Goal: Task Accomplishment & Management: Use online tool/utility

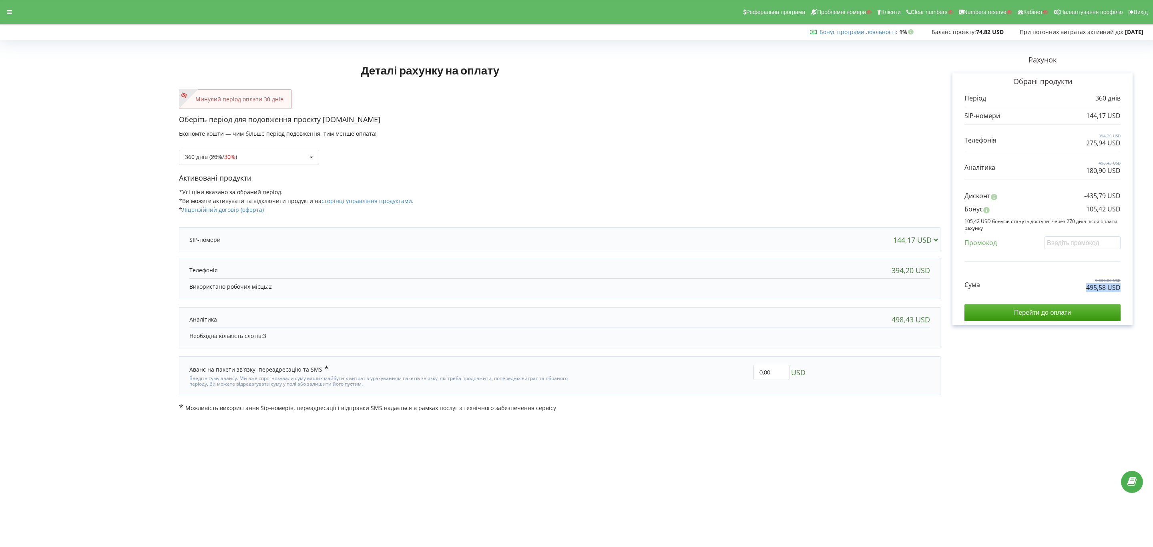
drag, startPoint x: 0, startPoint y: 0, endPoint x: 1137, endPoint y: 291, distance: 1173.4
click at [1137, 291] on div "Рахунок Обрані продукти Період 360 днів 144,17 USD 394,20 USD 275,94 USD 498,43…" at bounding box center [1043, 227] width 204 height 369
drag, startPoint x: 1074, startPoint y: 209, endPoint x: 1128, endPoint y: 207, distance: 53.7
click at [1128, 207] on div "Обрані продукти Період 360 днів 144,17 USD 394,20 USD 275,94 USD" at bounding box center [1043, 198] width 180 height 253
copy p "105,42 USD"
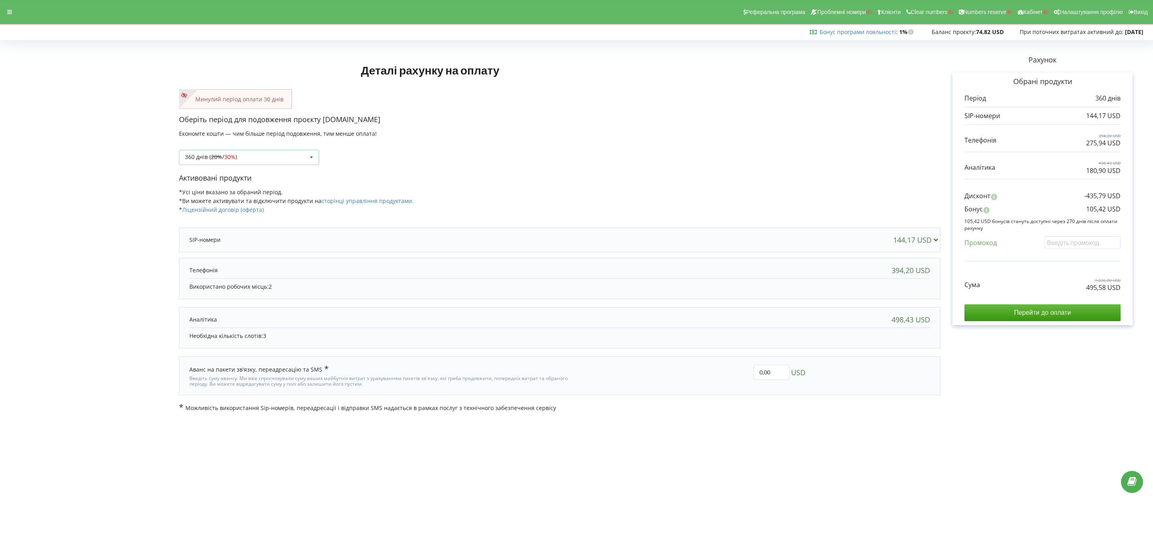
click at [265, 150] on div "360 днів ( 20% / 30% ) Поповнити баланс без подовження 20% / 30% 30% /" at bounding box center [249, 157] width 140 height 15
click at [261, 250] on div "1080 днів ( 30% / 40% )" at bounding box center [248, 246] width 139 height 15
drag, startPoint x: 1053, startPoint y: 288, endPoint x: 1137, endPoint y: 298, distance: 83.8
click at [1136, 298] on div "Рахунок Обрані продукти Період 1080 днів 432,51 USD 1 182,60 USD 827,82 USD 1 4…" at bounding box center [1043, 227] width 204 height 369
copy div "1 411,45 USD"
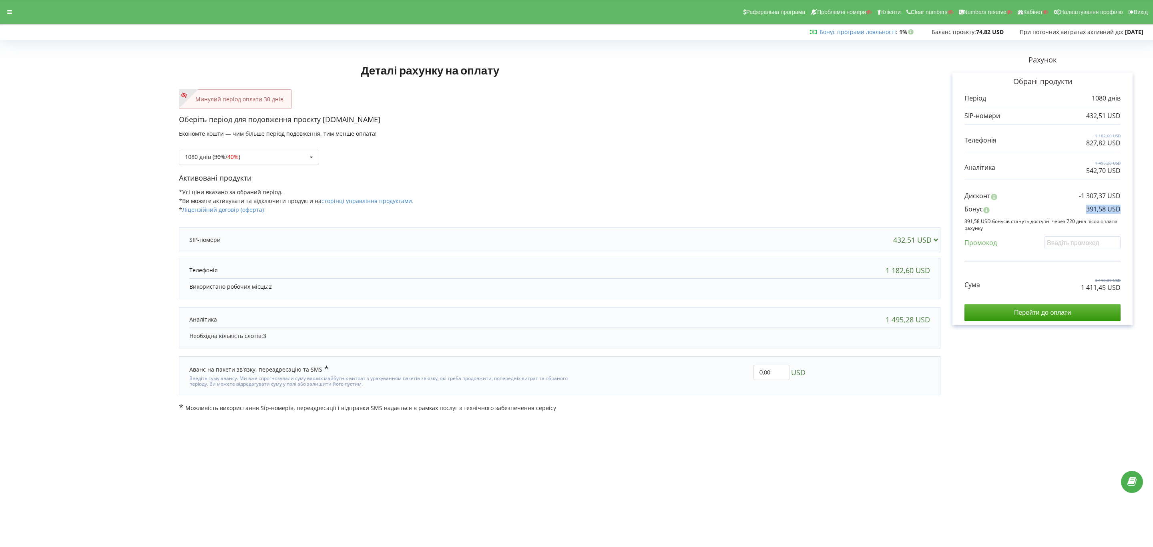
drag, startPoint x: 1048, startPoint y: 211, endPoint x: 1161, endPoint y: 211, distance: 112.9
click at [1153, 211] on html "Реферальна програма Проблемні номери Клієнти Clear numbers Numbers reserve Кабі…" at bounding box center [576, 273] width 1153 height 547
copy p "391,58 USD"
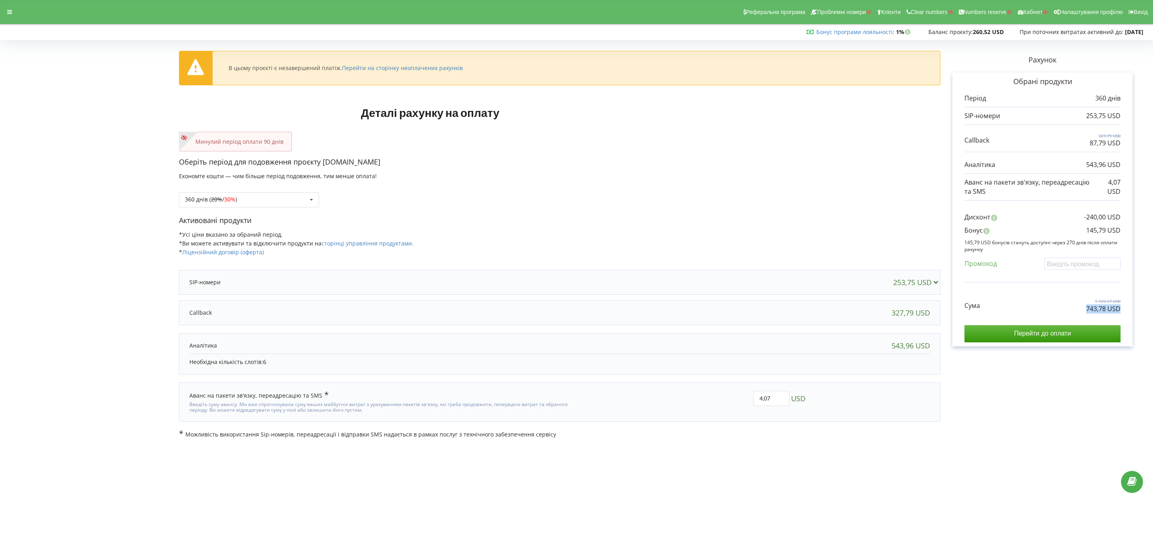
drag, startPoint x: 1079, startPoint y: 312, endPoint x: 1129, endPoint y: 314, distance: 50.1
click at [1129, 314] on div "Обрані продукти Період 360 днів 253,75 USD 327,79 USD 87,79 USD" at bounding box center [1043, 209] width 180 height 274
drag, startPoint x: 1096, startPoint y: 232, endPoint x: 1134, endPoint y: 237, distance: 38.7
click at [1134, 237] on div "Рахунок Обрані продукти Період 360 днів 253,75 USD 327,79 USD 87,79 USD 543,96 …" at bounding box center [1043, 241] width 204 height 396
copy p "145,79 USD"
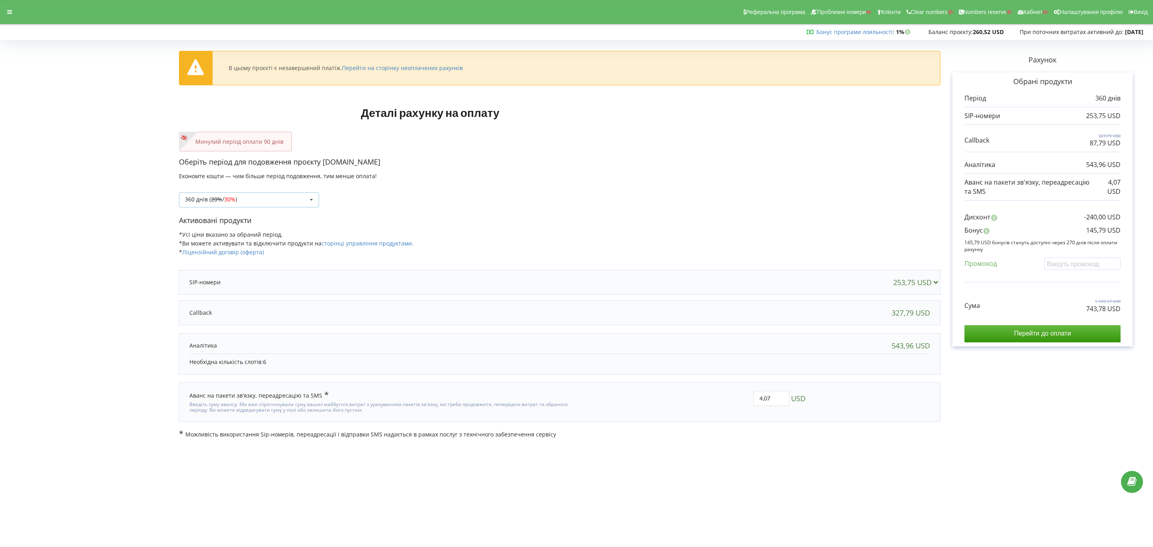
click at [284, 203] on div "360 днів ( 20% / 30% ) Поповнити баланс без подовження 20% / 30% 30% / 40%" at bounding box center [249, 199] width 140 height 15
click at [252, 287] on div "1080 днів ( 30% / 40% )" at bounding box center [248, 288] width 139 height 15
drag, startPoint x: 1061, startPoint y: 316, endPoint x: 1107, endPoint y: 312, distance: 46.7
click at [1138, 315] on div "Рахунок Обрані продукти Період 1080 днів 761,25 USD 983,36 USD 263,36 USD 1 631…" at bounding box center [1043, 241] width 204 height 396
drag, startPoint x: 1061, startPoint y: 312, endPoint x: 1134, endPoint y: 312, distance: 73.3
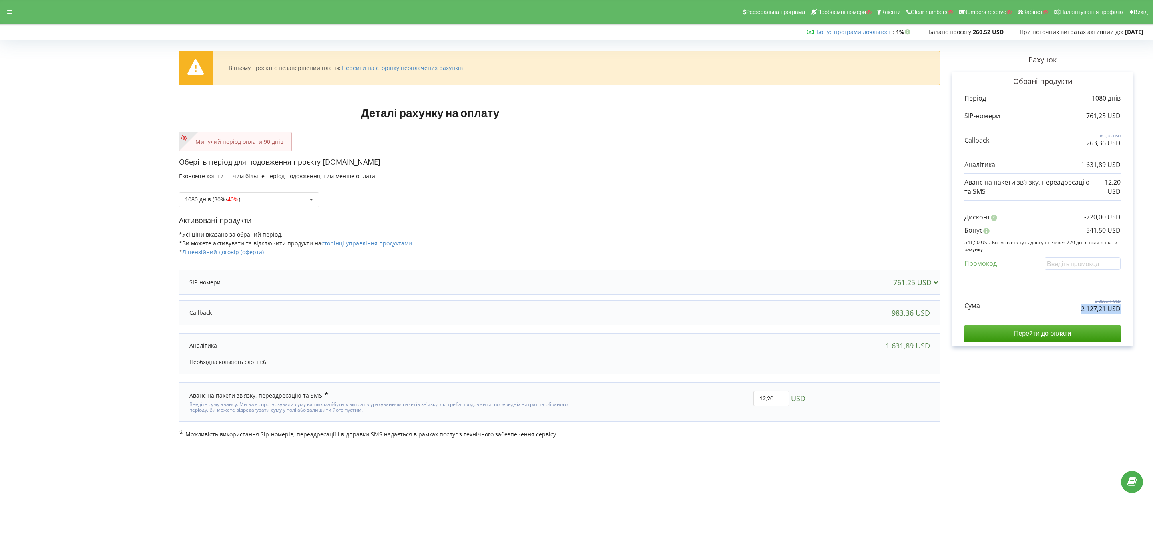
click at [1134, 312] on div "Рахунок Обрані продукти Період 1080 днів 761,25 USD 983,36 USD 263,36 USD 1 631…" at bounding box center [1043, 241] width 204 height 396
copy p "2 127,21 USD"
drag, startPoint x: 1078, startPoint y: 237, endPoint x: 1143, endPoint y: 233, distance: 64.9
click at [1143, 233] on div "Рахунок Обрані продукти Період 1080 днів 761,25 USD 983,36 USD 263,36 USD 1 631…" at bounding box center [1043, 241] width 204 height 396
copy p "541,50 USD"
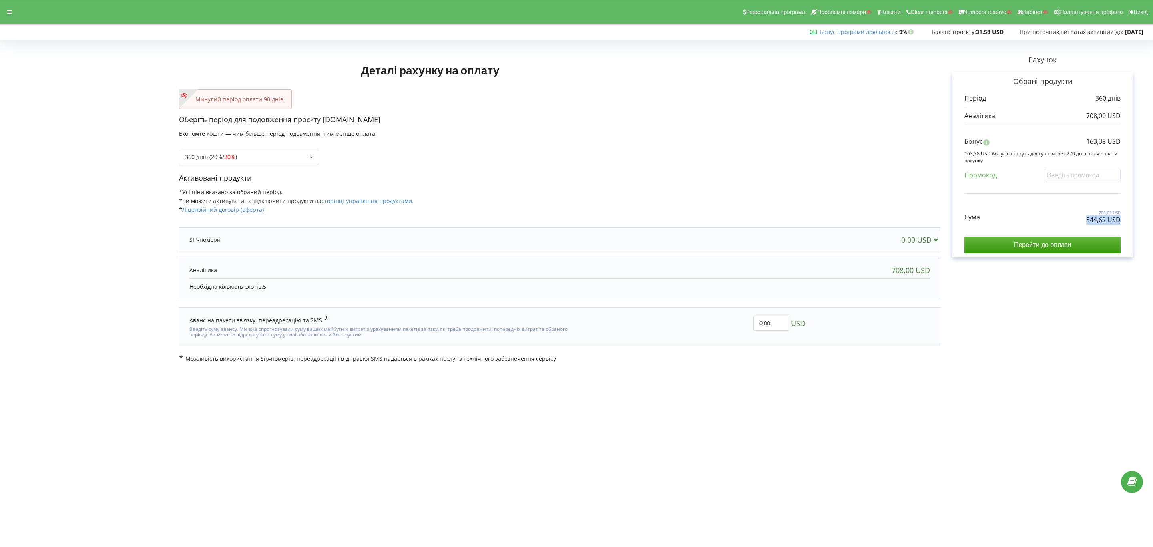
drag, startPoint x: 1053, startPoint y: 217, endPoint x: 1212, endPoint y: 229, distance: 159.1
click at [854, 229] on html "Реферальна програма Проблемні номери Клієнти Clear numbers Numbers reserve Кабі…" at bounding box center [576, 273] width 1153 height 547
copy div "544,62 USD"
drag, startPoint x: 1115, startPoint y: 140, endPoint x: 1125, endPoint y: 141, distance: 10.4
click at [854, 141] on div "Обрані продукти Період 360 днів 708,00 USD Бонус" at bounding box center [1043, 164] width 180 height 185
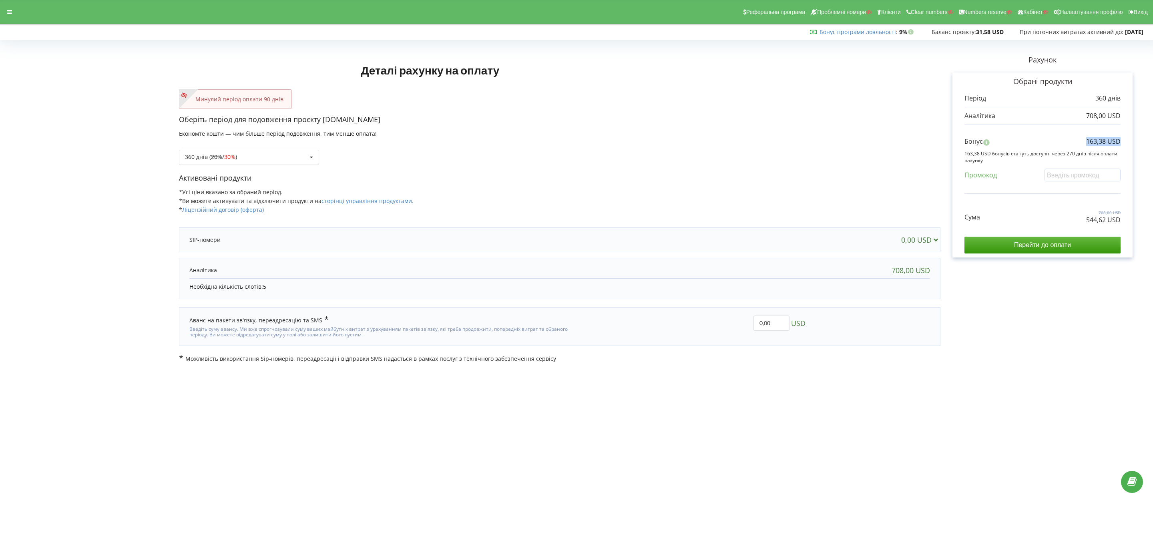
copy p "163,38 USD"
click at [277, 147] on div "360 днів ( 20% / 30% ) Поповнити баланс без подовження 20% / 30% 30% / 40%" at bounding box center [560, 151] width 762 height 27
click at [274, 157] on div "360 днів ( 20% / 30% ) Поповнити баланс без подовження 20% / 30% 30% / 40%" at bounding box center [249, 157] width 140 height 15
click at [255, 247] on div "1080 днів ( 30% / 40% )" at bounding box center [248, 246] width 139 height 15
copy p "1 517,14 USD"
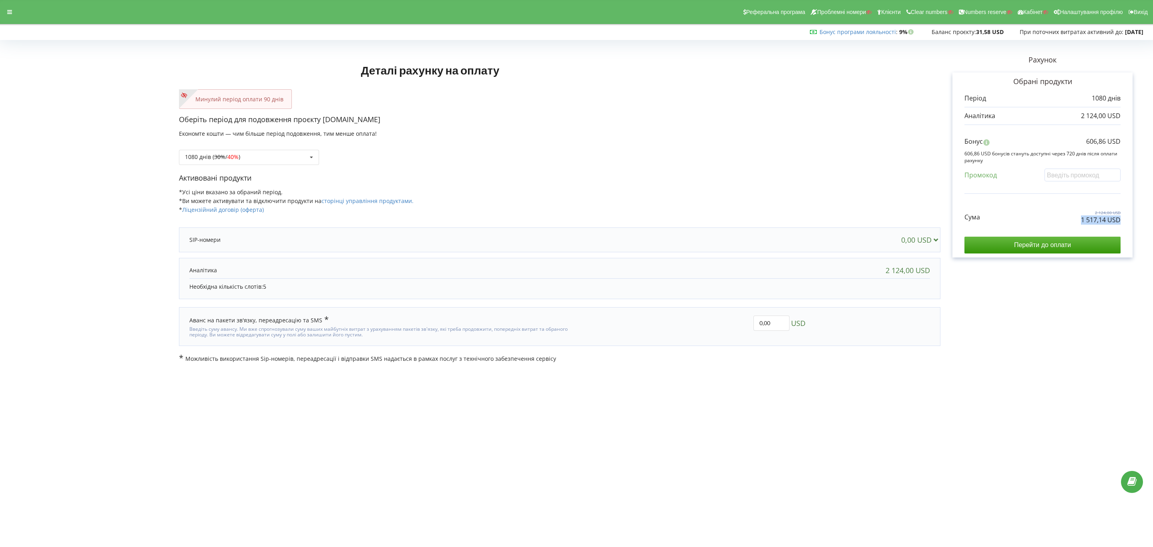
copy div "1 517,14 USD"
drag, startPoint x: 1073, startPoint y: 219, endPoint x: 1146, endPoint y: 226, distance: 74.0
click at [854, 226] on div "Деталі рахунку на оплату Минулий період оплати 90 днів Оберіть період для подов…" at bounding box center [576, 202] width 1153 height 337
drag, startPoint x: 1080, startPoint y: 138, endPoint x: 1127, endPoint y: 143, distance: 46.7
click at [854, 143] on div "Обрані продукти Період 1080 днів 2 124,00 USD Бонус" at bounding box center [1043, 164] width 180 height 185
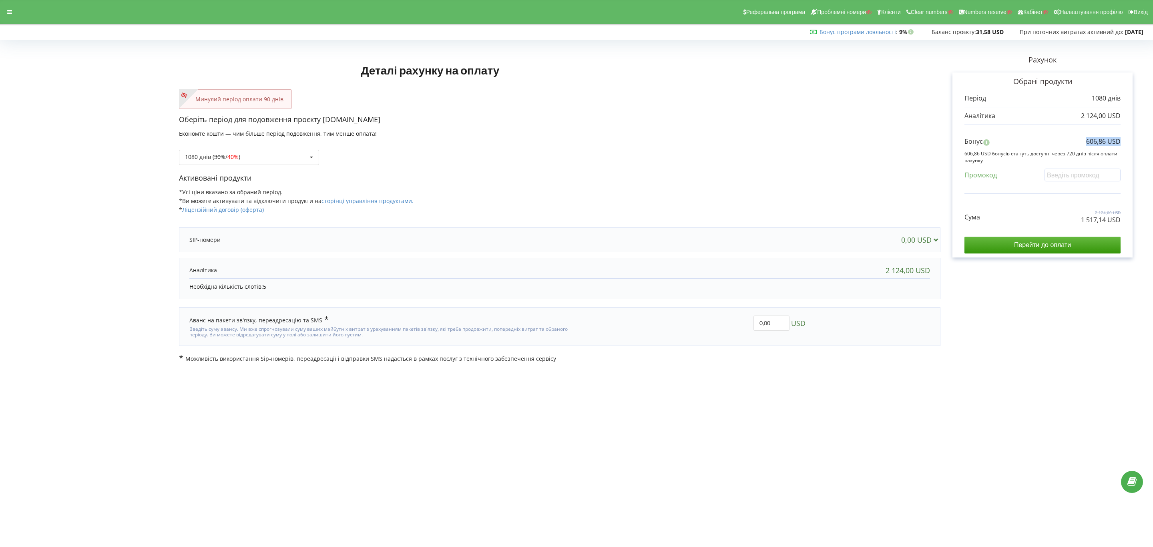
copy p "606,86 USD"
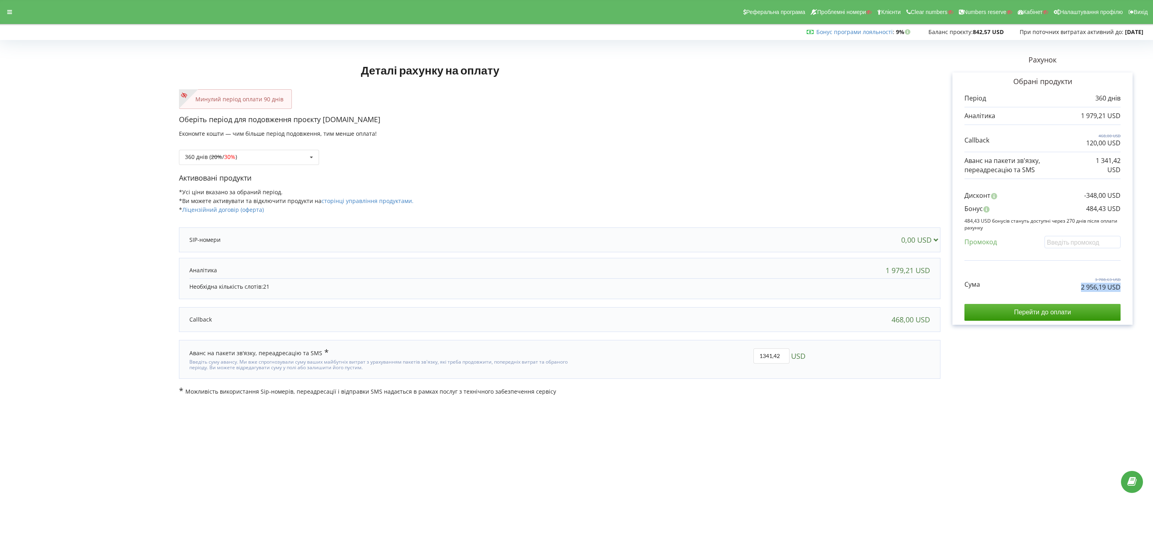
drag, startPoint x: 1068, startPoint y: 289, endPoint x: 1148, endPoint y: 295, distance: 79.4
click at [847, 295] on div "Деталі рахунку на оплату Минулий період оплати 90 днів Оберіть період для подов…" at bounding box center [576, 219] width 1153 height 370
copy div "2 956,19 USD"
click at [4, 1] on div "Реферальна програма Проблемні номери Клієнти Clear numbers Numbers reserve Кабі…" at bounding box center [576, 12] width 1164 height 24
click at [14, 10] on div at bounding box center [9, 11] width 14 height 11
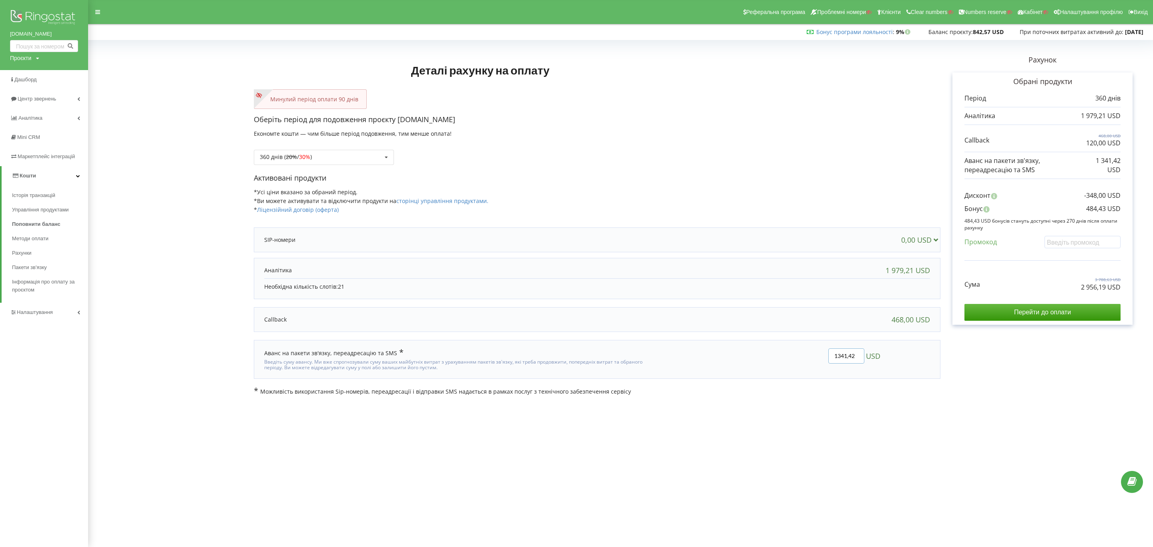
drag, startPoint x: 855, startPoint y: 354, endPoint x: 817, endPoint y: 352, distance: 38.5
click at [818, 352] on div "1341,42 USD" at bounding box center [768, 360] width 235 height 34
click at [724, 405] on body "Реферальна програма Проблемні номери Клієнти Clear numbers Numbers reserve Кабі…" at bounding box center [576, 273] width 1153 height 547
drag, startPoint x: 852, startPoint y: 356, endPoint x: 796, endPoint y: 352, distance: 56.6
click at [796, 352] on div "1341,42 USD" at bounding box center [768, 360] width 235 height 34
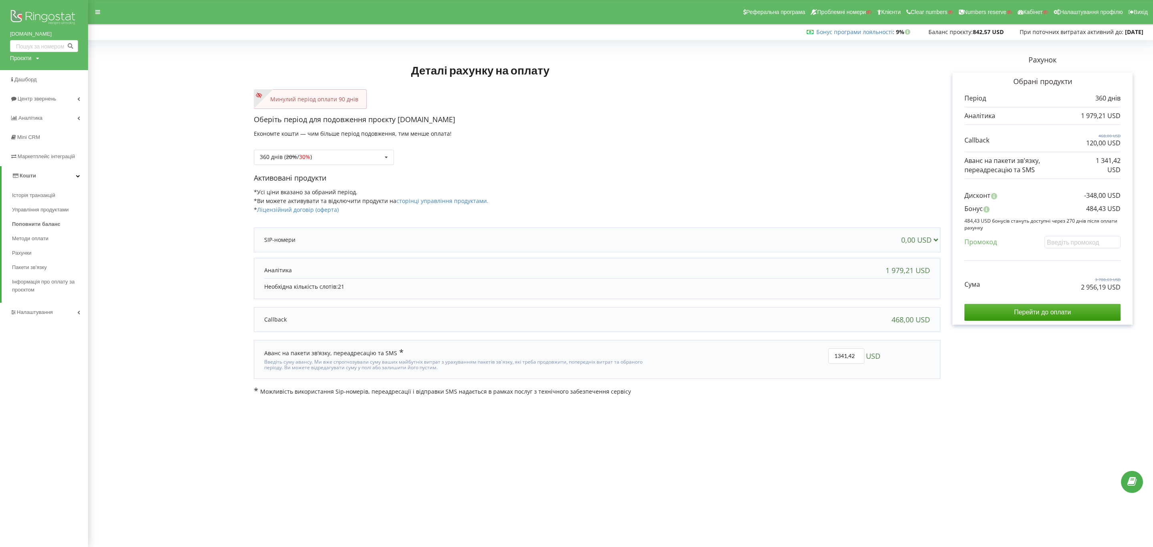
click at [847, 374] on div "1341,42 USD" at bounding box center [768, 360] width 235 height 34
click at [847, 356] on input "1341,42" at bounding box center [846, 355] width 36 height 15
drag, startPoint x: 848, startPoint y: 356, endPoint x: 822, endPoint y: 357, distance: 26.4
click at [822, 357] on div "1341,42 USD" at bounding box center [768, 360] width 235 height 34
type input "900"
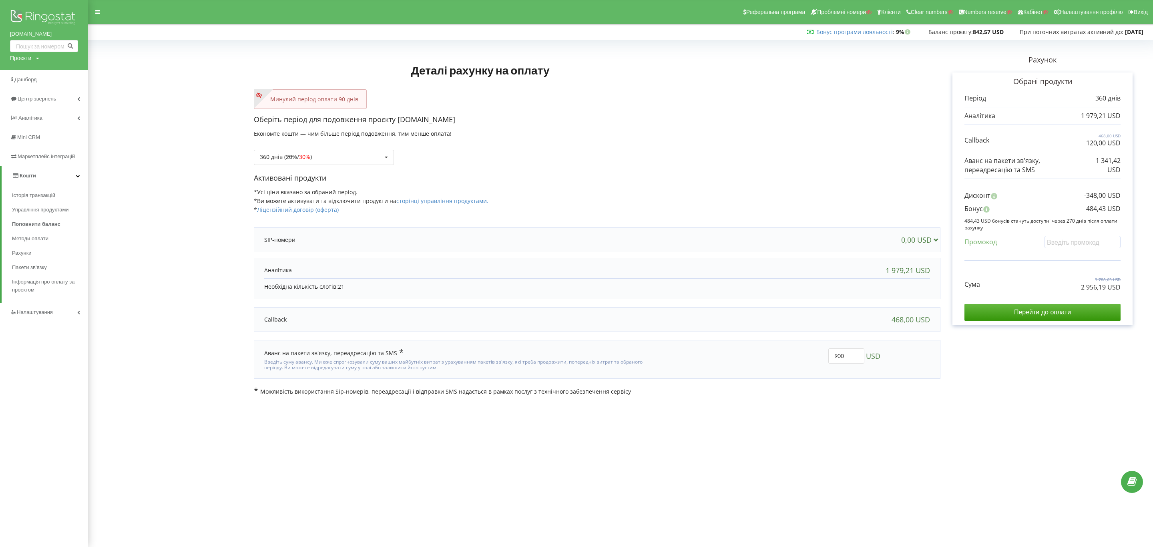
click at [818, 354] on div "Деталі рахунку на оплату Минулий період оплати 90 днів Оберіть період для подов…" at bounding box center [620, 219] width 1048 height 353
click at [847, 374] on div "Рахунок Обрані продукти Період 360 днів 1 979,21 USD 468,00 USD 120,00 USD" at bounding box center [1043, 219] width 204 height 353
drag, startPoint x: 1071, startPoint y: 280, endPoint x: 1125, endPoint y: 289, distance: 54.7
click at [847, 289] on div "Обрані продукти Період 360 днів 1 979,21 USD 468,00 USD" at bounding box center [1043, 198] width 180 height 252
click at [847, 291] on p "2 514,78 USD" at bounding box center [1101, 287] width 40 height 9
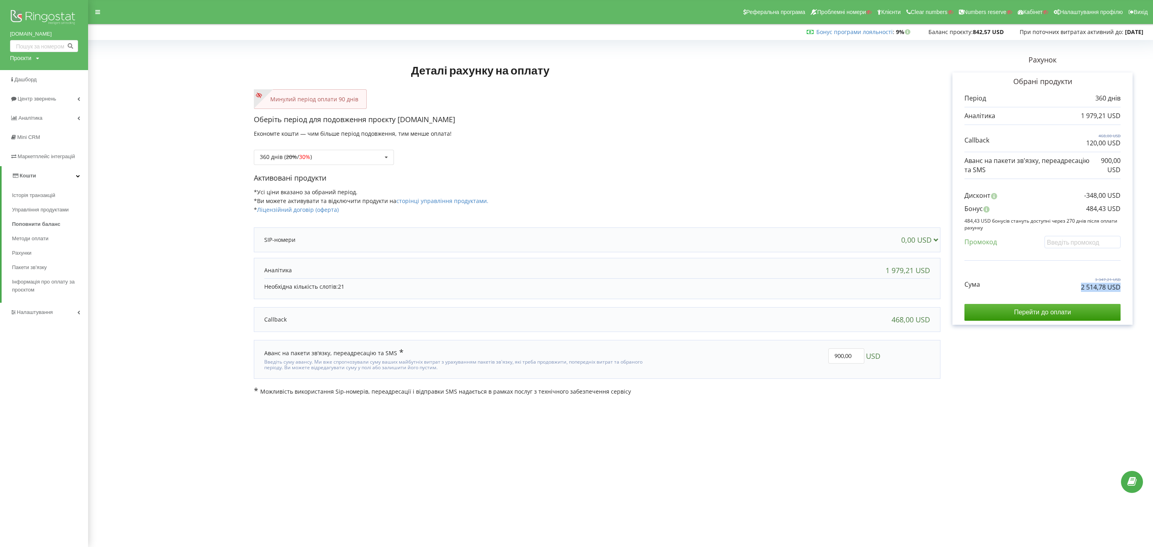
drag, startPoint x: 1095, startPoint y: 287, endPoint x: 1075, endPoint y: 290, distance: 19.4
click at [847, 290] on div "Обрані продукти Період 360 днів 1 979,21 USD 468,00 USD" at bounding box center [1043, 198] width 180 height 252
copy p "2 514,78 USD"
drag, startPoint x: 1075, startPoint y: 209, endPoint x: 1132, endPoint y: 215, distance: 56.7
click at [847, 215] on div "Обрані продукти Період 360 днів 1 979,21 USD 468,00 USD" at bounding box center [1043, 198] width 180 height 252
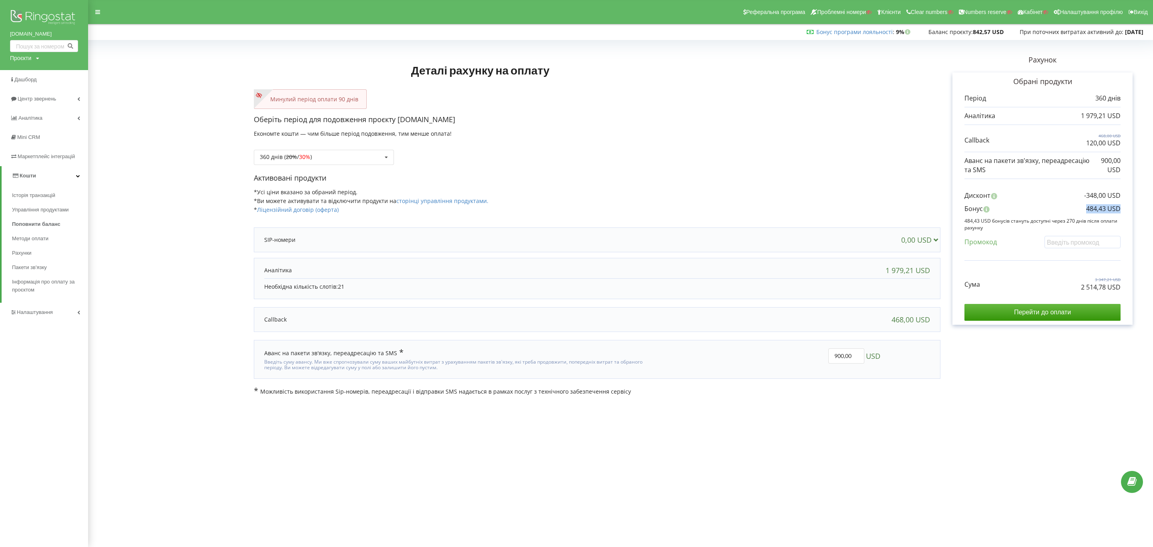
copy p "484,43 USD"
click at [356, 155] on div "360 днів ( 20% / 30% ) Поповнити баланс без подовження 20% / 30% 30% / 40%" at bounding box center [324, 157] width 140 height 15
click at [304, 246] on div "1080 днів ( 30% / 40% )" at bounding box center [323, 246] width 139 height 15
drag, startPoint x: 838, startPoint y: 358, endPoint x: 873, endPoint y: 358, distance: 35.6
click at [847, 359] on div "4024,25 USD" at bounding box center [846, 355] width 36 height 15
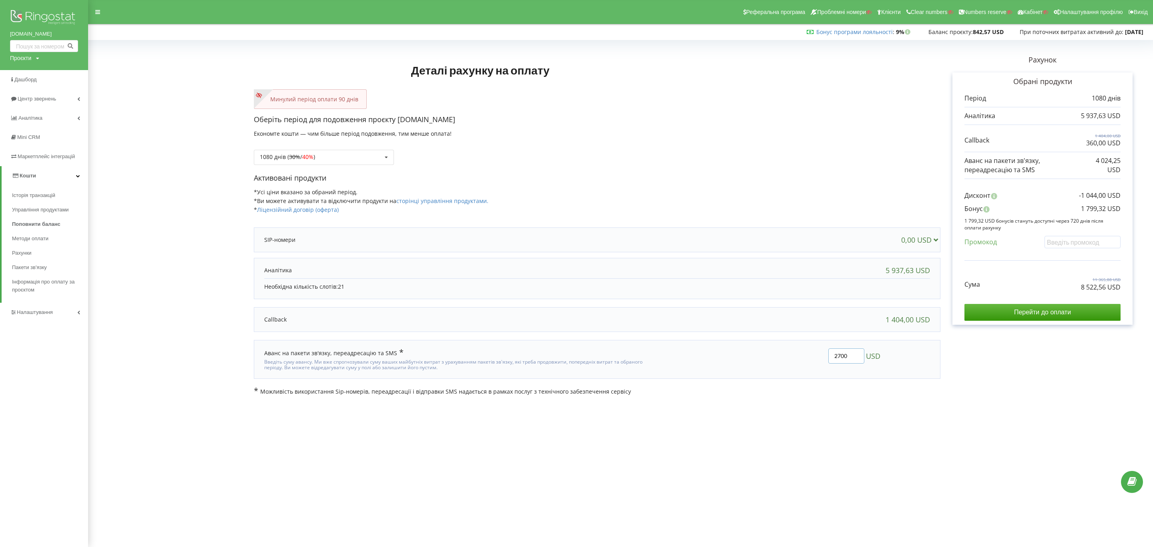
type input "2700"
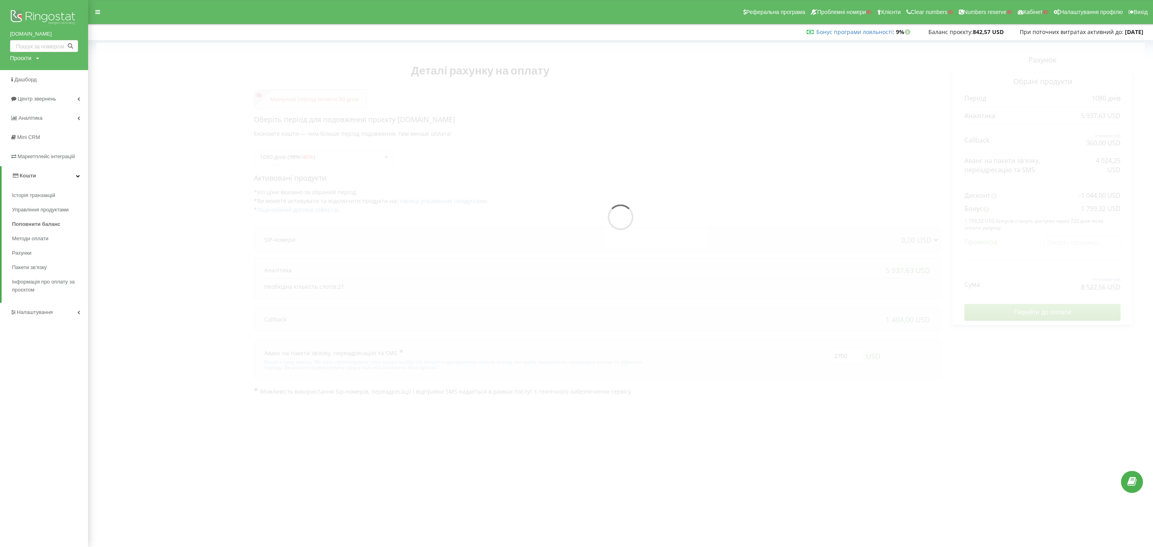
click at [659, 386] on div "Деталі рахунку на оплату Минулий період оплати 90 днів Оберіть період для подов…" at bounding box center [620, 219] width 1048 height 353
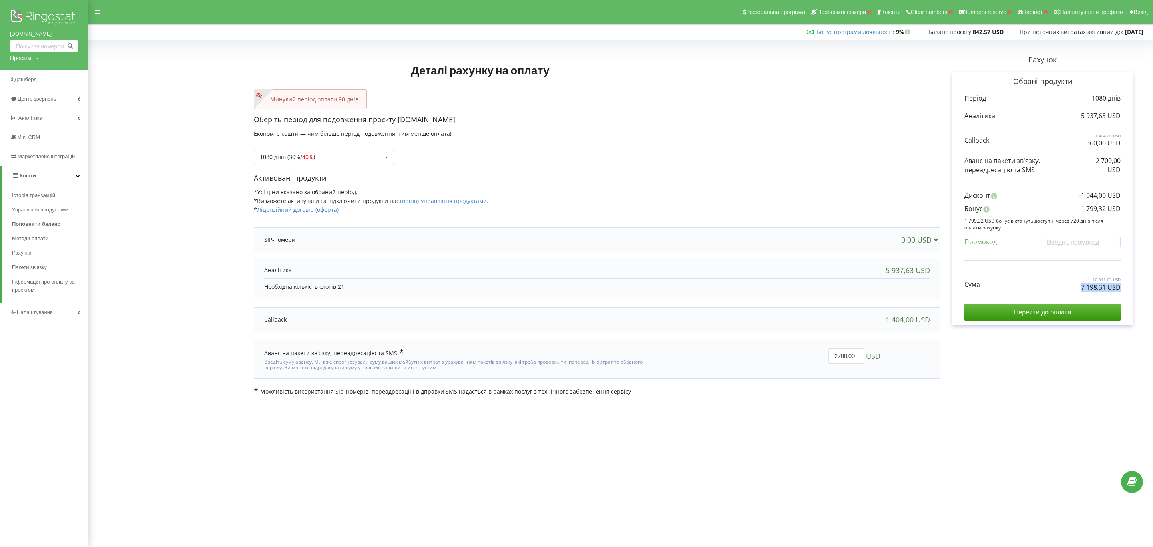
drag, startPoint x: 1065, startPoint y: 288, endPoint x: 1120, endPoint y: 297, distance: 56.0
click at [847, 297] on div "Сума 10 041,63 USD 7 198,31 USD Перейти до оплати" at bounding box center [1043, 293] width 156 height 56
copy div "7 198,31 USD"
drag, startPoint x: 1099, startPoint y: 207, endPoint x: 1137, endPoint y: 207, distance: 37.2
click at [847, 207] on div "Рахунок Обрані продукти Період 1080 днів 5 937,63 USD 1 404,00 USD 360,00 USD" at bounding box center [1043, 219] width 204 height 353
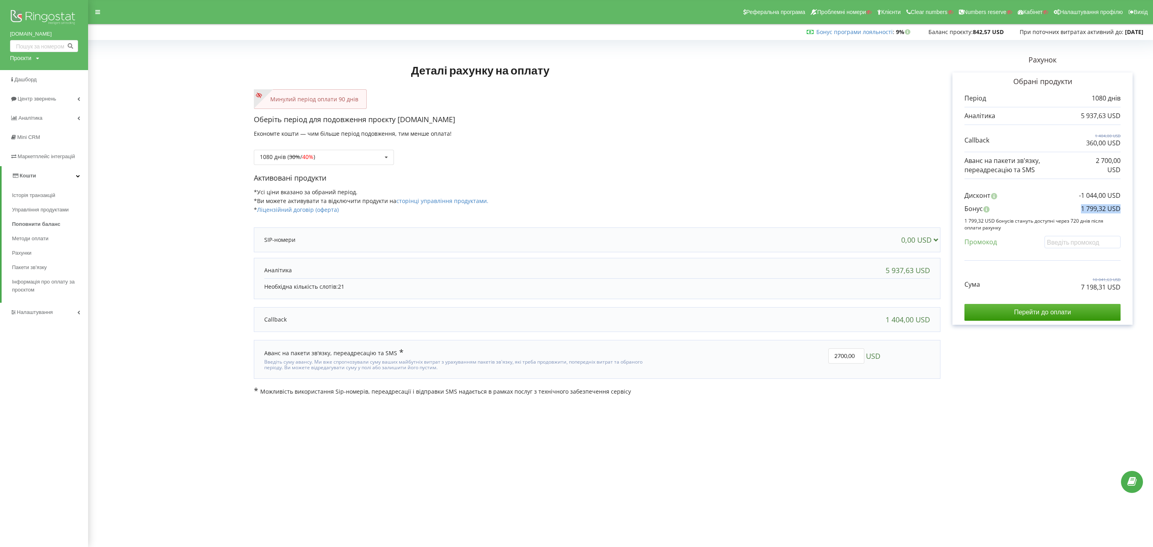
copy p "1 799,32 USD"
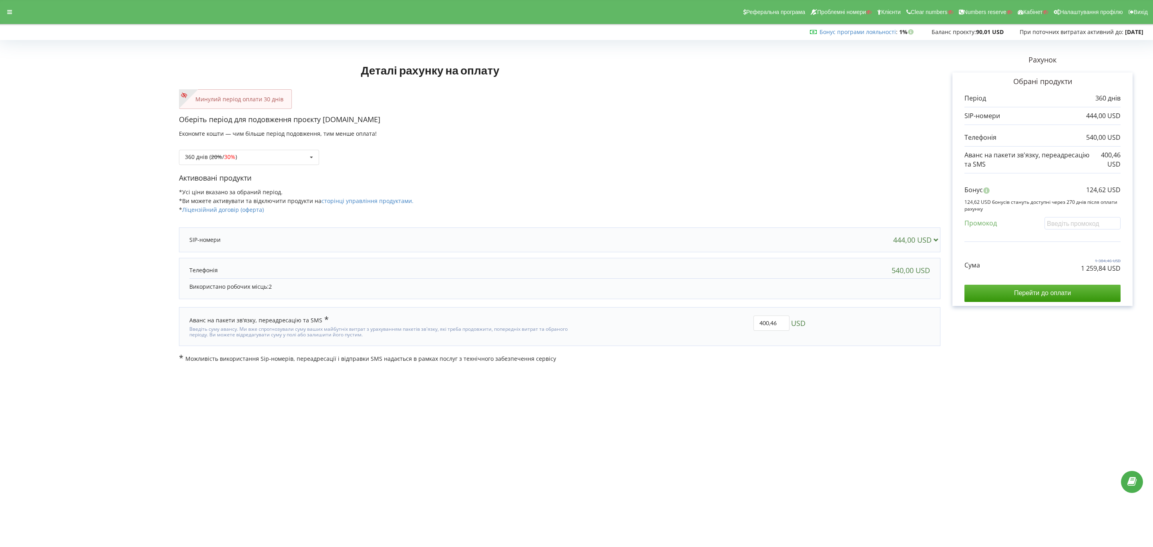
drag, startPoint x: 852, startPoint y: 377, endPoint x: 829, endPoint y: 361, distance: 27.8
click at [851, 376] on body "Реферальна програма Проблемні номери Клієнти Clear numbers Numbers reserve Кабі…" at bounding box center [576, 273] width 1153 height 547
drag, startPoint x: 1065, startPoint y: 271, endPoint x: 1168, endPoint y: 277, distance: 103.5
click at [1153, 277] on html "Реферальна програма Проблемні номери Клієнти Clear numbers Numbers reserve Кабі…" at bounding box center [576, 273] width 1153 height 547
copy div "1 259,84 USD"
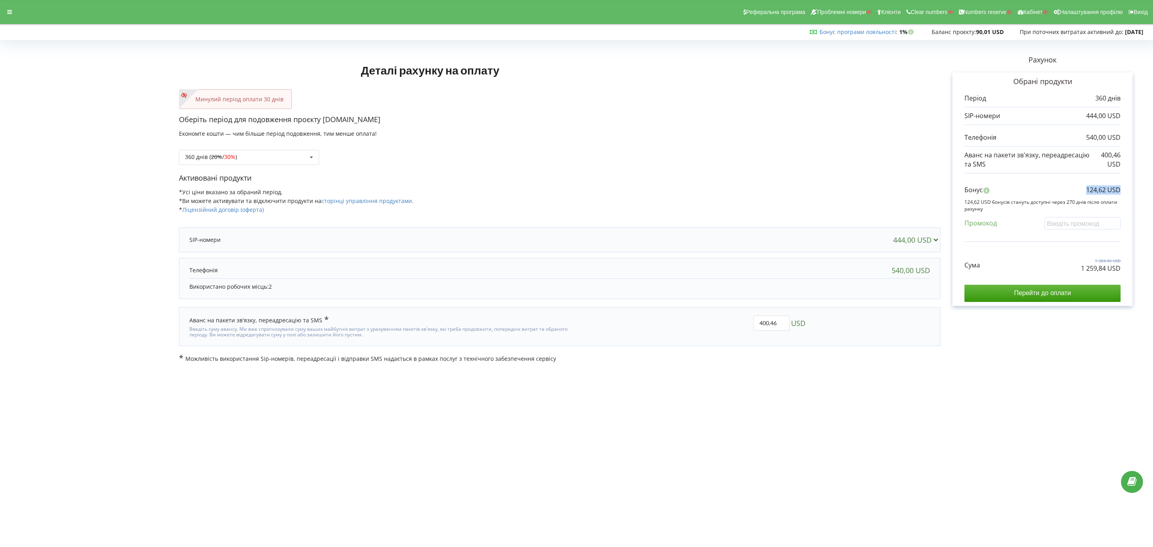
drag, startPoint x: 1079, startPoint y: 194, endPoint x: 1144, endPoint y: 190, distance: 65.0
click at [1144, 190] on div "Рахунок Обрані продукти Період 360 днів 444,00 USD 540,00 USD 400,46 USD Бонус …" at bounding box center [1043, 203] width 204 height 320
copy p "124,62 USD"
click at [237, 154] on div "360 днів ( 20% / 30% )" at bounding box center [211, 157] width 52 height 6
click at [252, 250] on div "1080 днів ( 30% / 40% )" at bounding box center [248, 246] width 139 height 15
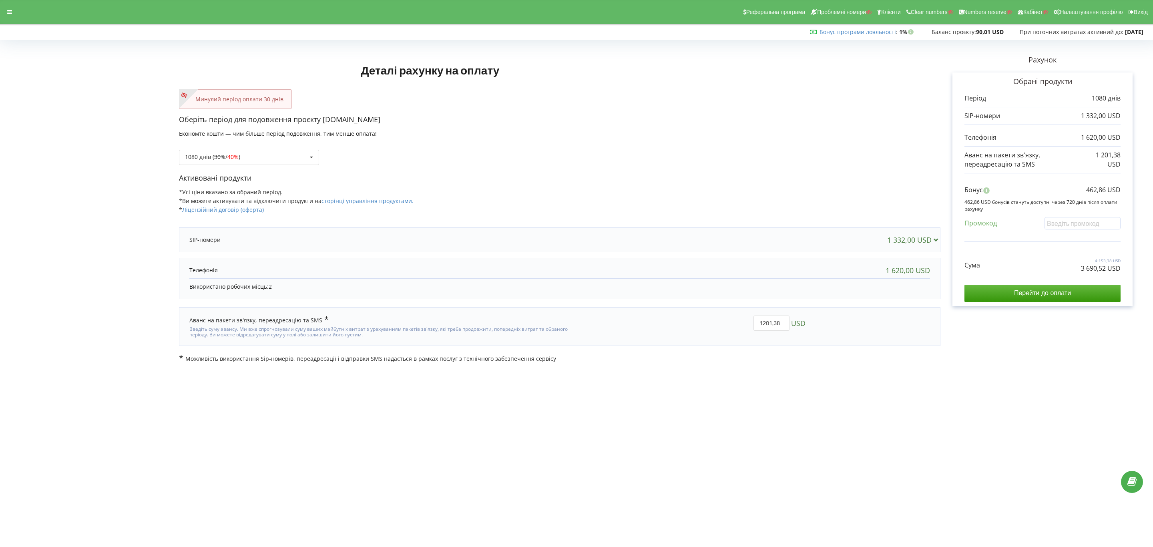
drag, startPoint x: 1077, startPoint y: 269, endPoint x: 1131, endPoint y: 273, distance: 54.1
click at [854, 273] on div "Деталі рахунку на оплату Минулий період оплати 30 днів Оберіть період для подов…" at bounding box center [576, 203] width 1136 height 320
drag, startPoint x: 1124, startPoint y: 270, endPoint x: 846, endPoint y: 435, distance: 323.6
click at [854, 269] on div "Обрані продукти Період 1080 днів 1 332,00 USD 1 620,00 USD" at bounding box center [1043, 188] width 180 height 233
copy p "3 690,52 USD"
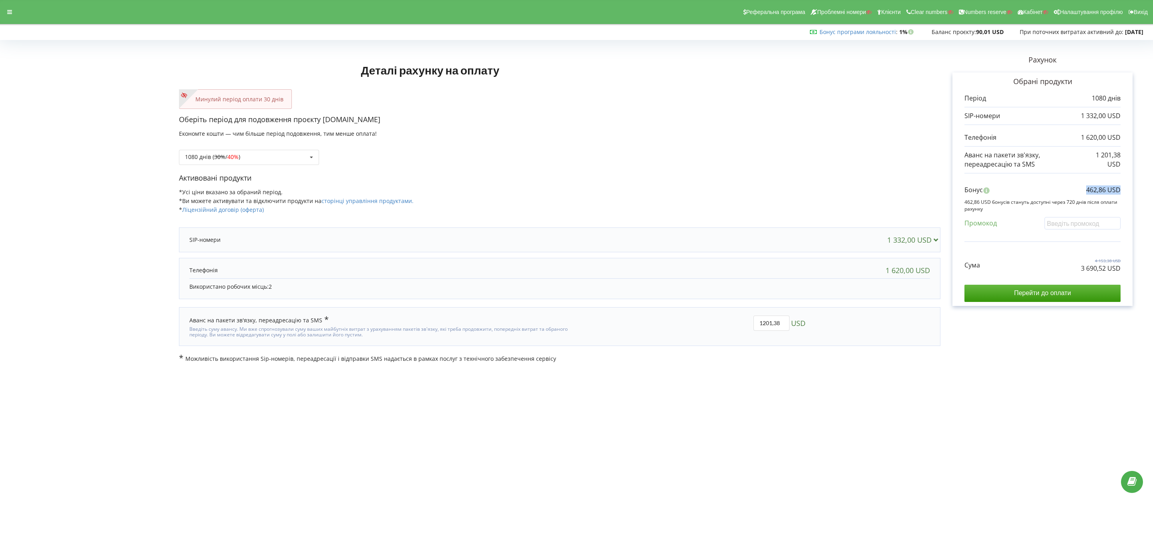
drag, startPoint x: 1074, startPoint y: 189, endPoint x: 1136, endPoint y: 191, distance: 62.1
click at [854, 191] on div "Рахунок Обрані продукти Період 1080 днів 1 332,00 USD 1 620,00 USD 1 201,38 USD…" at bounding box center [1043, 203] width 204 height 320
copy p "462,86 USD"
click at [292, 152] on div "1080 днів ( 30% / 40% ) Поповнити баланс без подовження 20% / 30% 30%" at bounding box center [249, 157] width 140 height 15
click at [288, 185] on div "30 днів" at bounding box center [248, 186] width 139 height 15
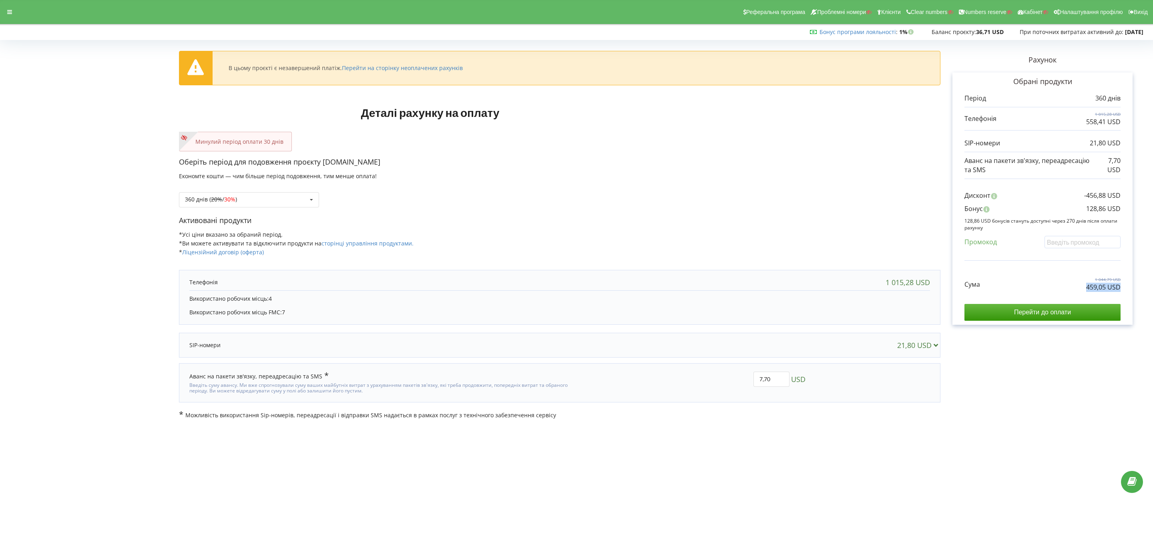
click at [1150, 291] on div "В цьому проєкті є незавершений платіж. Перейти на сторінку неоплачених рахунків…" at bounding box center [576, 230] width 1153 height 393
drag, startPoint x: 1065, startPoint y: 207, endPoint x: 1121, endPoint y: 208, distance: 55.7
click at [1121, 208] on div "Обрані продукти Період 360 днів 1 015,28 USD 558,41 USD" at bounding box center [1043, 198] width 180 height 252
copy p "128,86 USD"
click at [275, 196] on div "360 днів ( 20% / 30% ) Поповнити баланс без подовження 20% / 30% 30% /" at bounding box center [249, 199] width 140 height 15
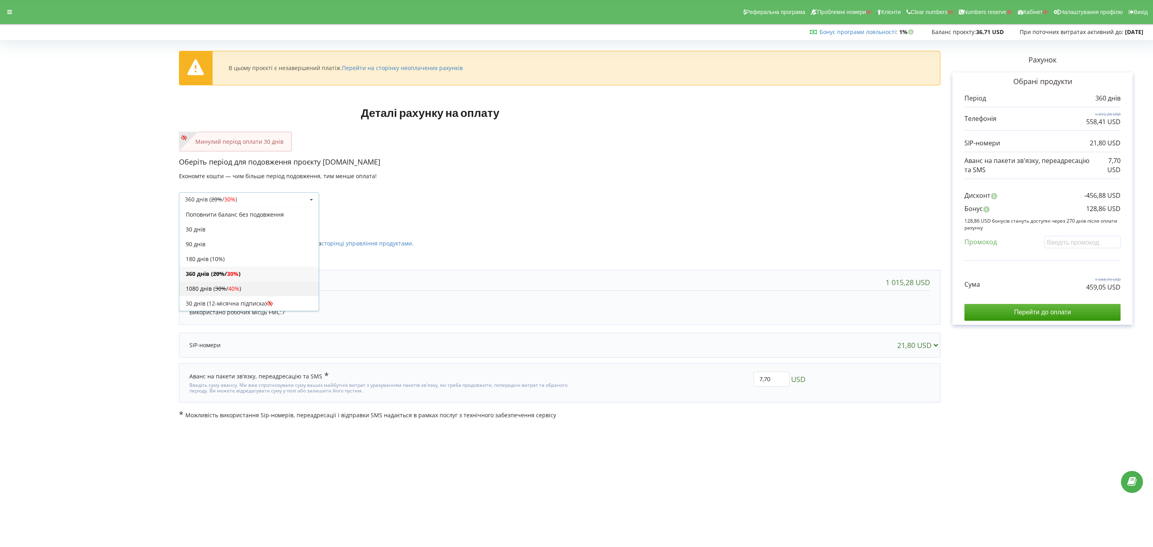
click at [232, 287] on span "40%" at bounding box center [233, 289] width 11 height 8
copy p "1 285,10 USD"
drag, startPoint x: 1065, startPoint y: 291, endPoint x: 1134, endPoint y: 286, distance: 69.0
click at [1134, 286] on div "Рахунок Обрані продукти Період 1080 днів 3 045,85 USD 1 675,22 USD 65,40 USD 23…" at bounding box center [1043, 231] width 204 height 376
copy p "478,63 USD"
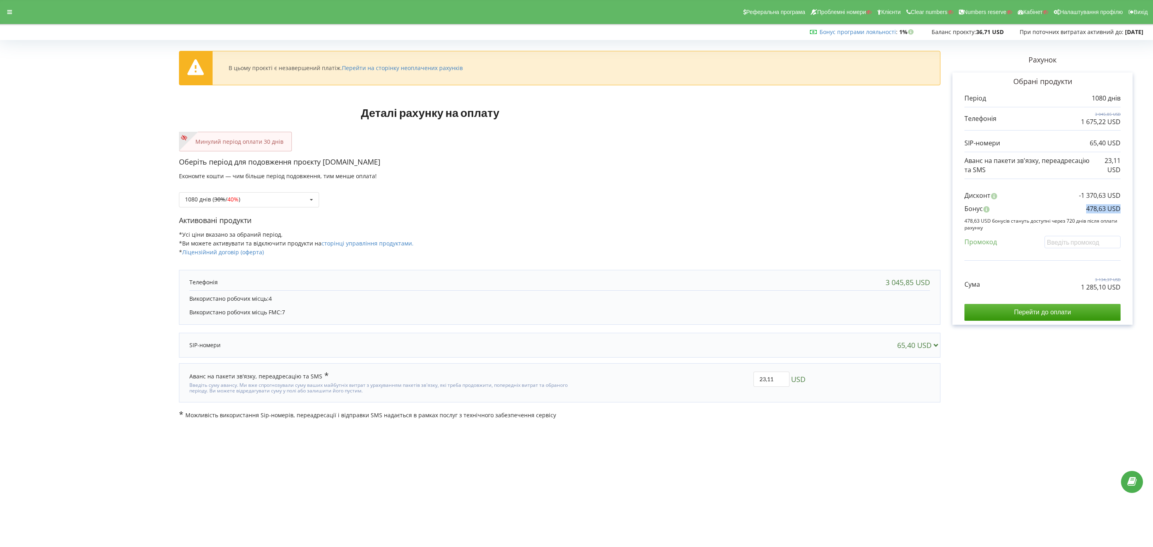
drag, startPoint x: 1073, startPoint y: 208, endPoint x: 1133, endPoint y: 208, distance: 60.1
click at [1133, 208] on div "Рахунок Обрані продукти Період 1080 днів 3 045,85 USD 1 675,22 USD 65,40 USD 23…" at bounding box center [1043, 231] width 204 height 376
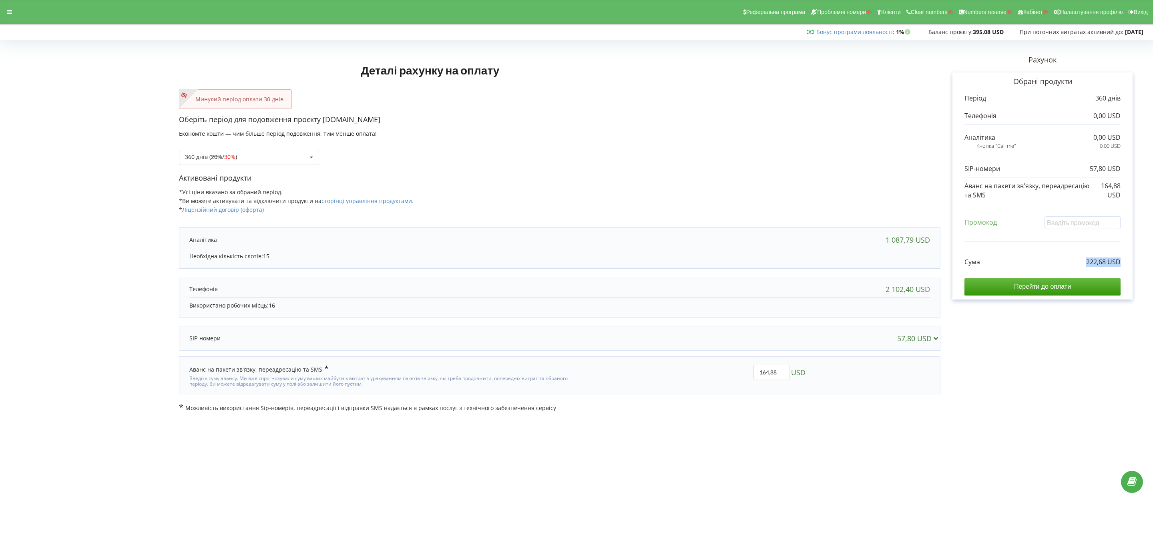
drag, startPoint x: 1081, startPoint y: 264, endPoint x: 1144, endPoint y: 262, distance: 62.5
click at [1144, 262] on div "Рахунок Обрані продукти Період 360 днів 0,00 USD 0,00 USD 0,00 USD 57,80 USD" at bounding box center [1043, 227] width 204 height 369
copy p "222,68 USD"
click at [1020, 361] on div "Рахунок Обрані продукти Період 360 днів 0,00 USD 0,00 USD 0,00 USD 57,80 USD" at bounding box center [1043, 227] width 204 height 369
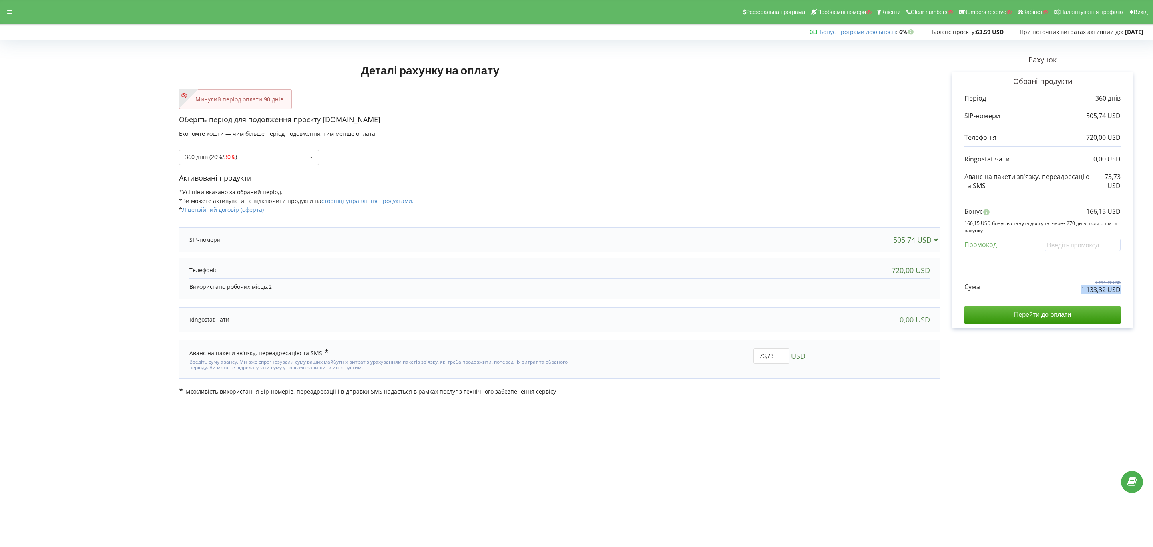
copy p "1 133,32 USD"
drag, startPoint x: 1122, startPoint y: 291, endPoint x: 1142, endPoint y: 291, distance: 19.2
click at [847, 291] on div "Рахунок Обрані продукти Період 360 днів 505,74 USD 720,00 USD 0,00 USD 73,73 US…" at bounding box center [1043, 219] width 204 height 353
drag, startPoint x: 1055, startPoint y: 213, endPoint x: 1155, endPoint y: 206, distance: 99.9
click at [847, 206] on html "Реферальна програма Проблемні номери Клієнти Clear numbers Numbers reserve Кабі…" at bounding box center [576, 273] width 1153 height 547
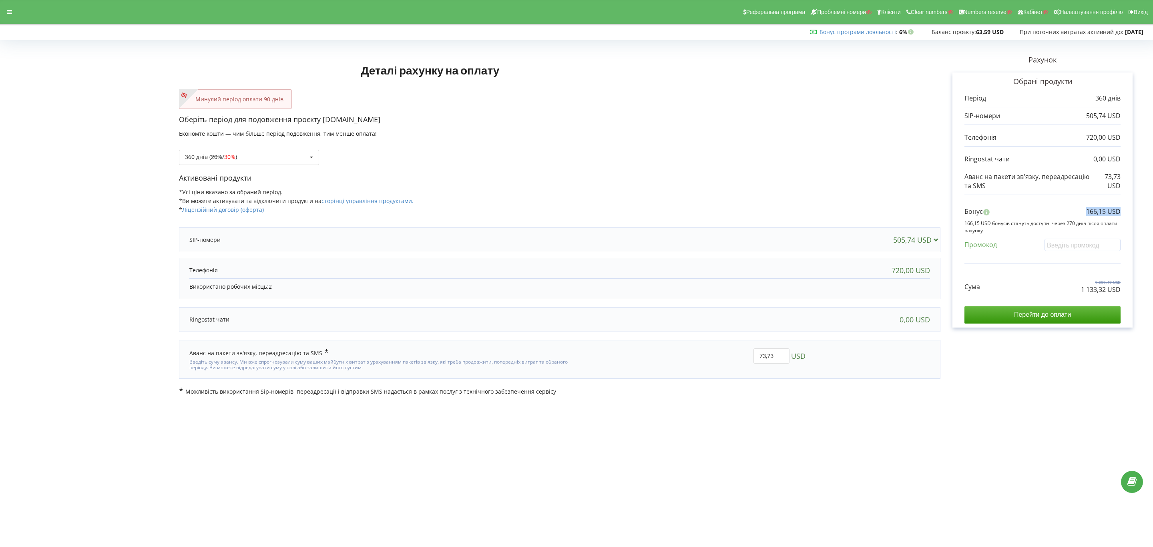
copy p "166,15 USD"
drag, startPoint x: 756, startPoint y: 354, endPoint x: 710, endPoint y: 351, distance: 45.8
click at [710, 351] on div "73,73 USD" at bounding box center [693, 360] width 235 height 34
type input "3"
type input "1"
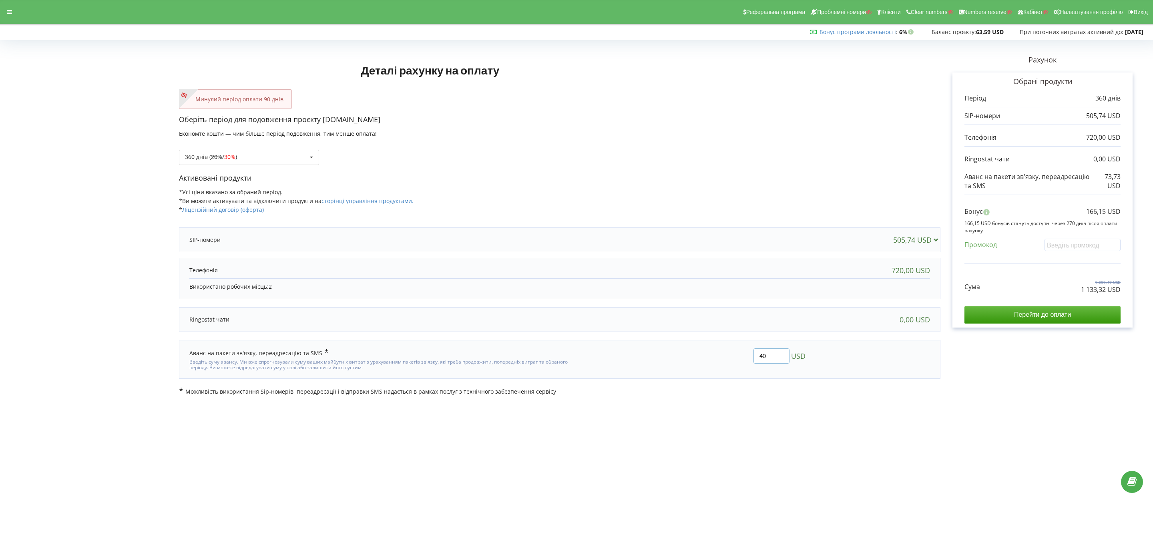
type input "40"
click at [710, 351] on div "Деталі рахунку на оплату Минулий період оплати 90 днів Оберіть період для подов…" at bounding box center [576, 219] width 1136 height 353
drag, startPoint x: 1038, startPoint y: 294, endPoint x: 1123, endPoint y: 294, distance: 84.9
click at [847, 294] on div "Обрані продукти Період 360 днів 505,74 USD 720,00 USD 0,00 USD" at bounding box center [1043, 199] width 180 height 255
copy p "1 099,59 USD"
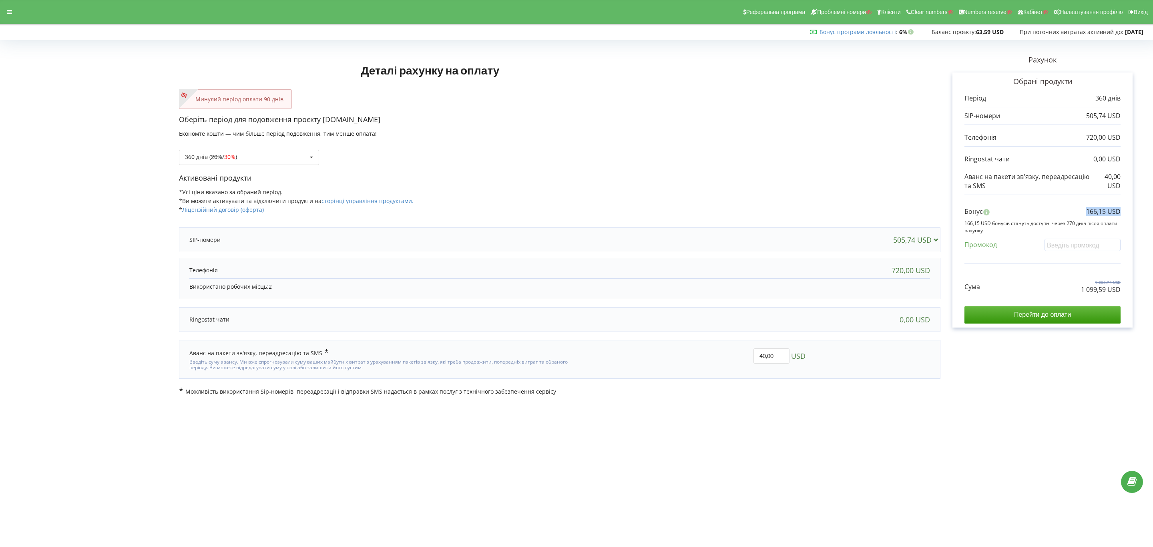
drag, startPoint x: 1061, startPoint y: 218, endPoint x: 1144, endPoint y: 215, distance: 82.5
click at [847, 215] on div "Рахунок Обрані продукти Період 360 днів 505,74 USD 720,00 USD 0,00 USD 40,00 US…" at bounding box center [1043, 219] width 204 height 353
copy p "166,15 USD"
click at [284, 150] on div "360 днів ( 20% / 30% ) Поповнити баланс без подовження 20% / 30% 30% / 40%" at bounding box center [249, 157] width 140 height 15
click at [243, 243] on div "1080 днів ( 30% / 40% )" at bounding box center [248, 246] width 139 height 15
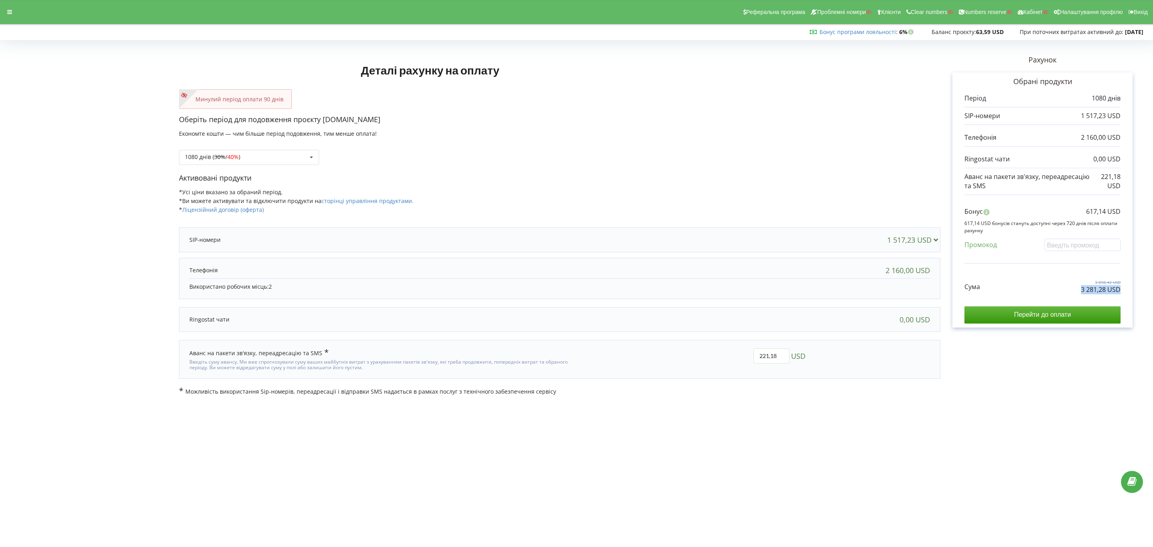
drag, startPoint x: 1077, startPoint y: 292, endPoint x: 1148, endPoint y: 295, distance: 70.1
click at [847, 295] on div "Деталі рахунку на оплату Минулий період оплати 90 днів Оберіть період для подов…" at bounding box center [576, 219] width 1153 height 370
copy p "3 281,28 USD"
click at [847, 405] on body "Реферальна програма Проблемні номери Клієнти Clear numbers Numbers reserve Кабі…" at bounding box center [576, 273] width 1153 height 547
drag, startPoint x: 770, startPoint y: 358, endPoint x: 722, endPoint y: 357, distance: 47.7
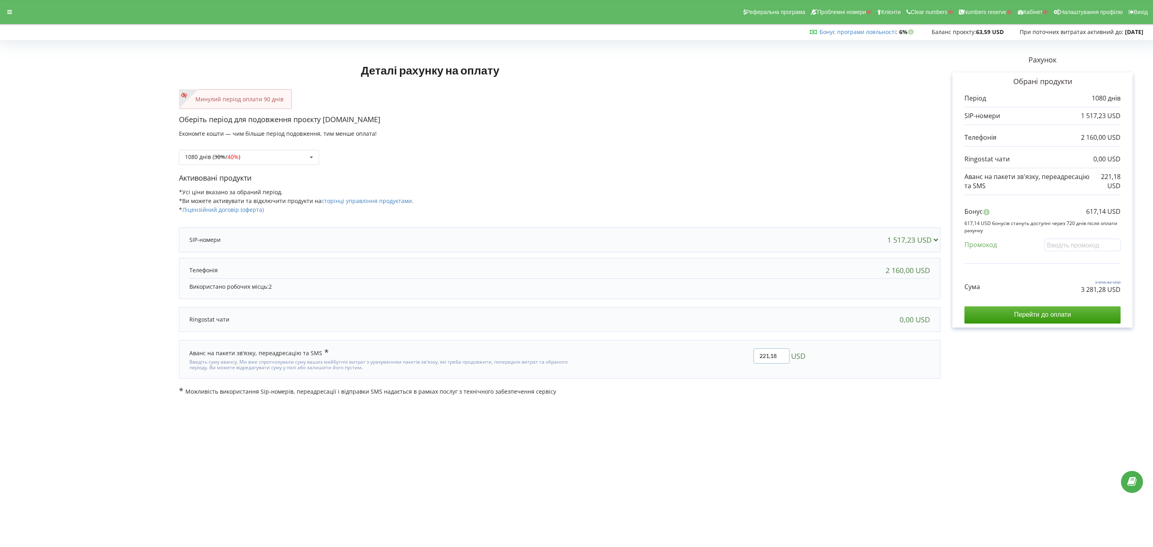
click at [723, 357] on div "221,18 USD" at bounding box center [693, 360] width 235 height 34
type input "8"
type input "108"
click at [721, 357] on div "Деталі рахунку на оплату Минулий період оплати 90 днів Оберіть період для подов…" at bounding box center [576, 219] width 1136 height 353
drag, startPoint x: 1069, startPoint y: 297, endPoint x: 1161, endPoint y: 291, distance: 91.5
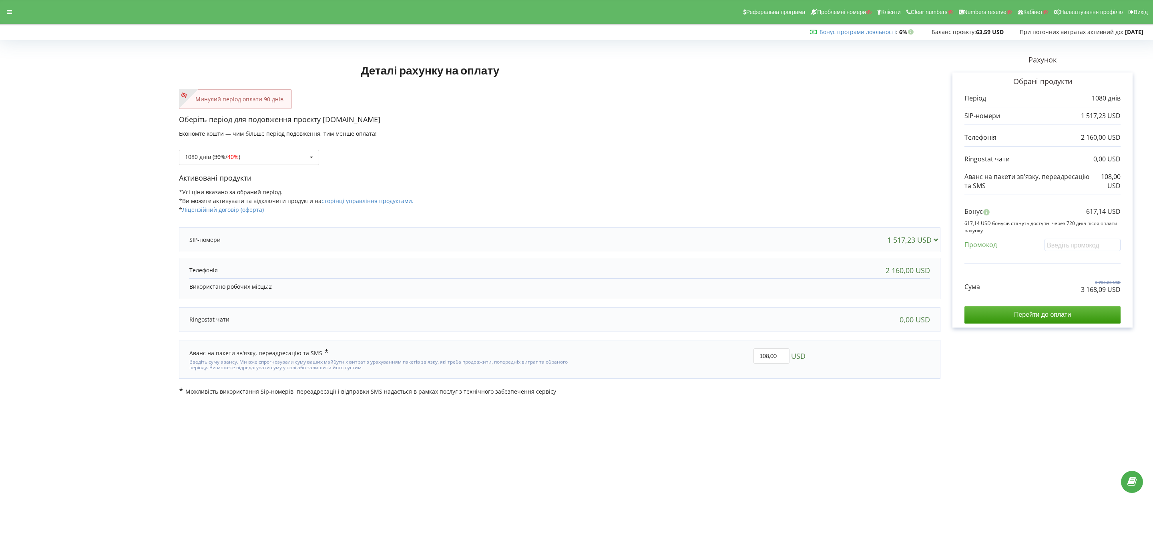
click at [847, 291] on html "Реферальна програма Проблемні номери Клієнти Clear numbers Numbers reserve Кабі…" at bounding box center [576, 273] width 1153 height 547
copy div "3 168,09 USD"
drag, startPoint x: 1051, startPoint y: 293, endPoint x: 1131, endPoint y: 295, distance: 80.5
click at [847, 295] on div "Обрані продукти Період 1080 днів 1 517,23 USD 2 160,00 USD" at bounding box center [1043, 199] width 180 height 255
copy p "3 168,09 USD"
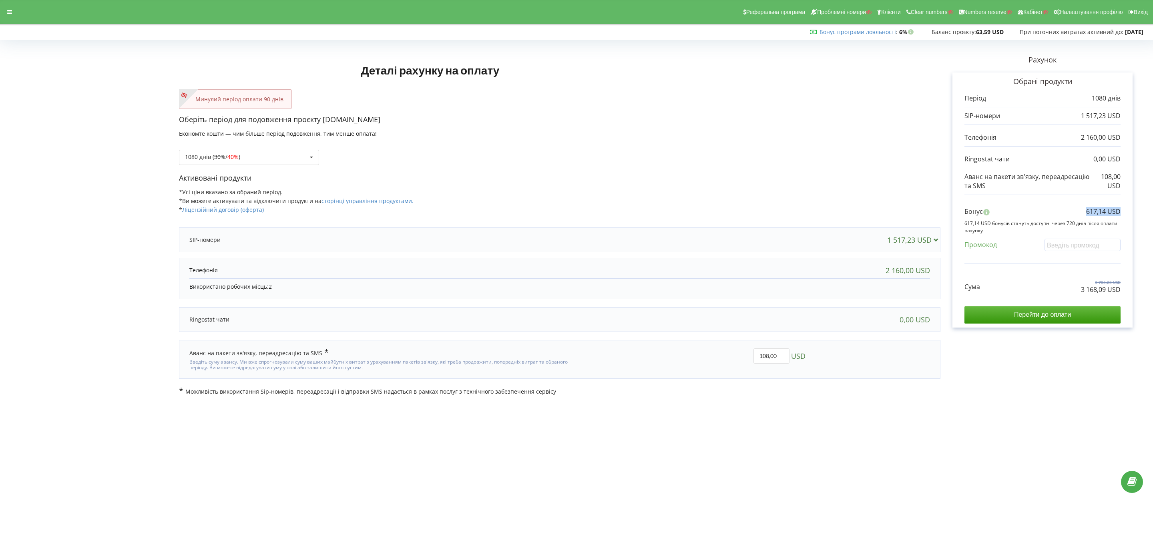
drag, startPoint x: 1066, startPoint y: 211, endPoint x: 1142, endPoint y: 212, distance: 75.7
click at [847, 212] on div "Рахунок Обрані продукти Період 1080 днів 1 517,23 USD 2 160,00 USD 0,00 USD 108…" at bounding box center [1043, 219] width 204 height 353
copy p "617,14 USD"
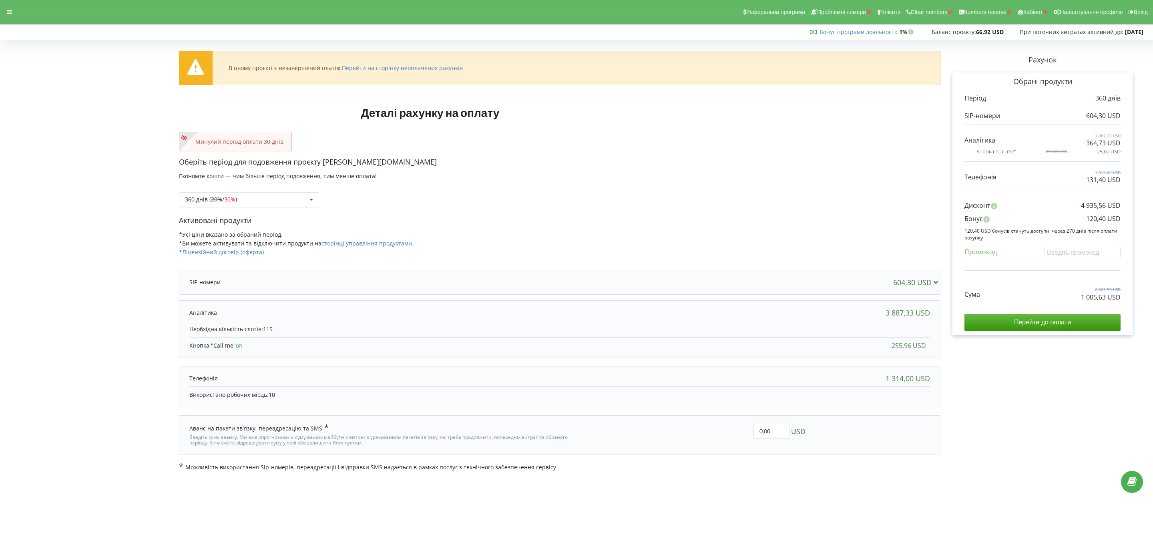
drag, startPoint x: 1074, startPoint y: 303, endPoint x: 1144, endPoint y: 303, distance: 70.1
click at [1144, 303] on div "Рахунок Обрані продукти Період 360 днів 604,30 USD 3 887,33 USD 364,73 USD 255,…" at bounding box center [1043, 257] width 204 height 428
copy div
copy p "1 005,63 USD"
drag, startPoint x: 1137, startPoint y: 299, endPoint x: 1148, endPoint y: 301, distance: 11.7
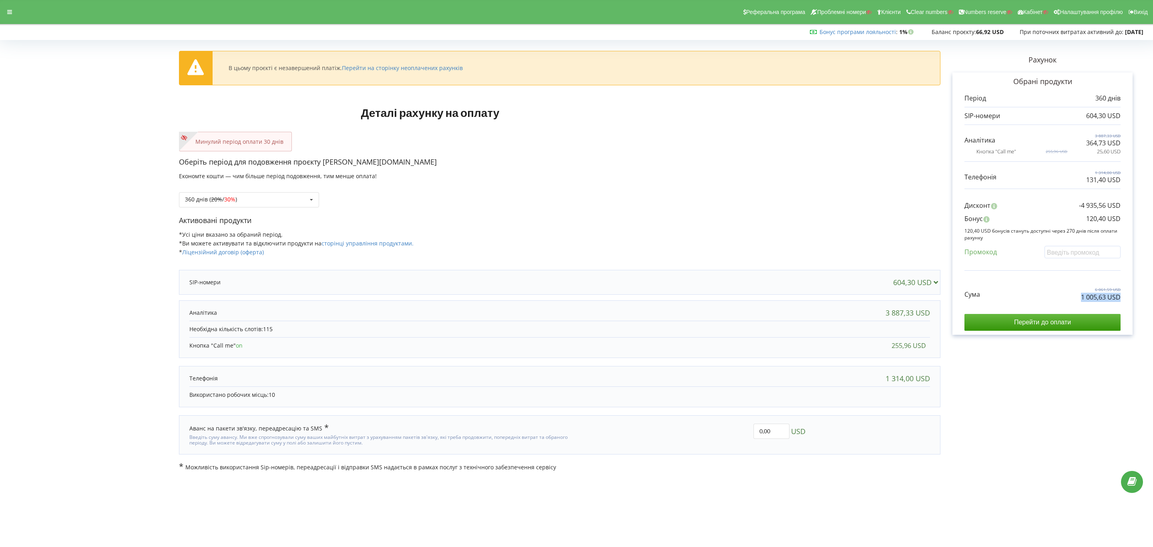
click at [1148, 301] on div "В цьому проєкті є незавершений платіж. Перейти на сторінку неоплачених рахунків…" at bounding box center [576, 256] width 1153 height 445
drag, startPoint x: 1063, startPoint y: 211, endPoint x: 1148, endPoint y: 219, distance: 84.5
click at [1148, 219] on div "В цьому проєкті є незавершений платіж. Перейти на сторінку неоплачених рахунків…" at bounding box center [576, 256] width 1153 height 445
drag, startPoint x: 1028, startPoint y: 219, endPoint x: 1086, endPoint y: 219, distance: 57.7
click at [1030, 219] on div "Бонус 120,40 USD" at bounding box center [1043, 220] width 156 height 13
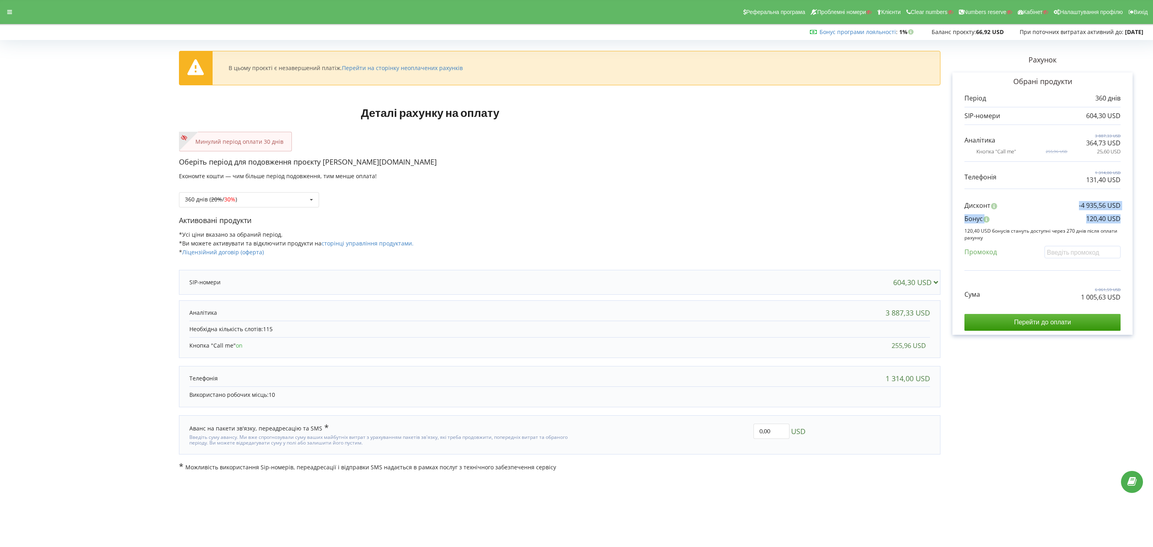
click at [1089, 219] on p "120,40 USD" at bounding box center [1103, 218] width 34 height 9
drag, startPoint x: 1081, startPoint y: 219, endPoint x: 1135, endPoint y: 224, distance: 53.9
click at [1135, 224] on div "Рахунок Обрані продукти Період 360 днів 604,30 USD 3 887,33 USD 364,73 USD 255,…" at bounding box center [1043, 257] width 204 height 428
copy p "120,40 USD"
click at [256, 202] on div "360 днів ( 20% / 30% ) Поповнити баланс без подовження 20% / 30% 30% /" at bounding box center [249, 199] width 140 height 15
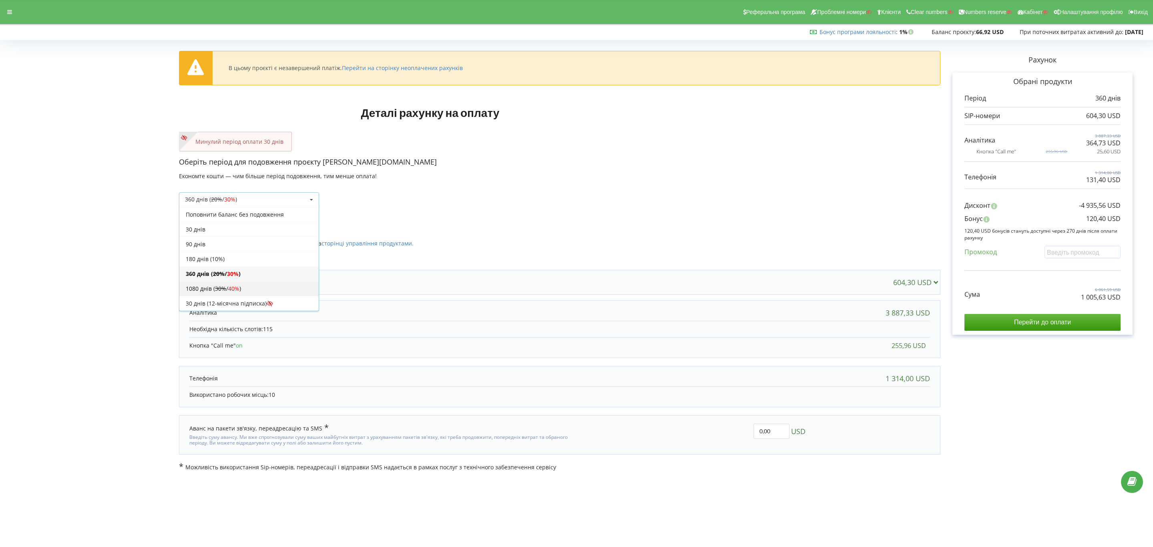
click at [239, 292] on span "40%" at bounding box center [233, 289] width 11 height 8
copy div "2 930,88 USD"
drag, startPoint x: 1049, startPoint y: 297, endPoint x: 1145, endPoint y: 305, distance: 96.1
click at [1145, 305] on div "В цьому проєкті є незавершений платіж. Перейти на сторінку неоплачених рахунків…" at bounding box center [576, 256] width 1153 height 445
drag, startPoint x: 1082, startPoint y: 217, endPoint x: 1149, endPoint y: 221, distance: 66.6
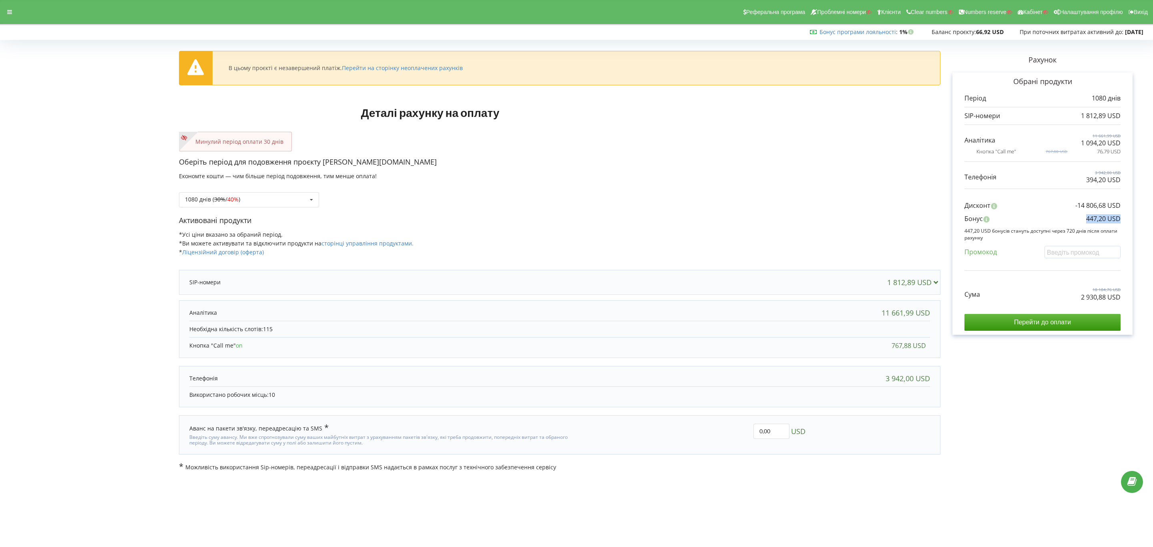
click at [1149, 221] on div "В цьому проєкті є незавершений платіж. Перейти на сторінку неоплачених рахунків…" at bounding box center [576, 256] width 1153 height 445
copy p "447,20 USD"
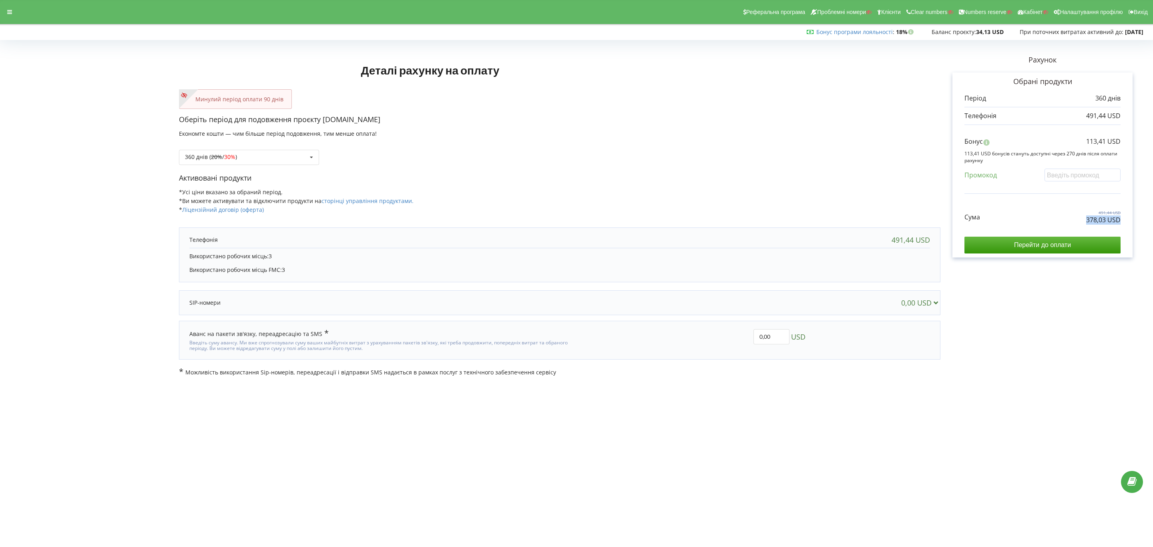
drag, startPoint x: 1082, startPoint y: 223, endPoint x: 1140, endPoint y: 225, distance: 58.1
click at [1140, 225] on div "Рахунок Обрані продукти Період 360 днів 491,44 USD" at bounding box center [1043, 210] width 204 height 334
copy p "378,03 USD"
drag, startPoint x: 1069, startPoint y: 143, endPoint x: 1135, endPoint y: 143, distance: 65.7
click at [1135, 143] on div "Рахунок Обрані продукти Період 360 днів 491,44 USD" at bounding box center [1043, 210] width 204 height 334
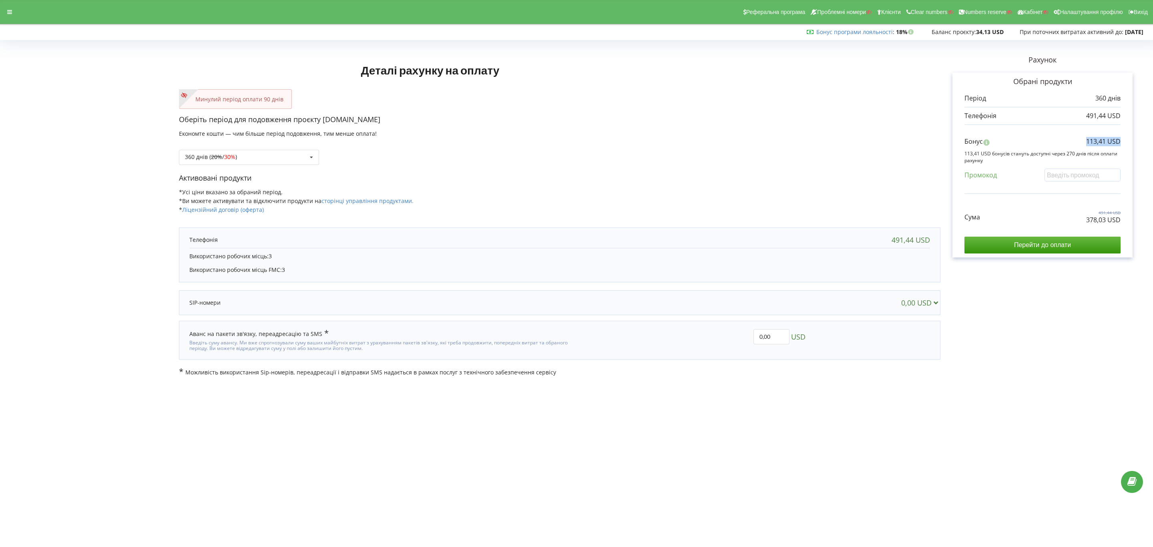
copy p "113,41 USD"
click at [288, 157] on div "360 днів ( 20% / 30% ) Поповнити баланс без подовження 20% / 30% 30% / 40%" at bounding box center [249, 157] width 140 height 15
click at [237, 244] on span "40%" at bounding box center [233, 246] width 11 height 8
click at [1063, 229] on div "Сума 1 474,31 USD 1 053,08 USD Перейти до оплати" at bounding box center [1043, 226] width 156 height 56
drag, startPoint x: 1068, startPoint y: 220, endPoint x: 1127, endPoint y: 223, distance: 59.3
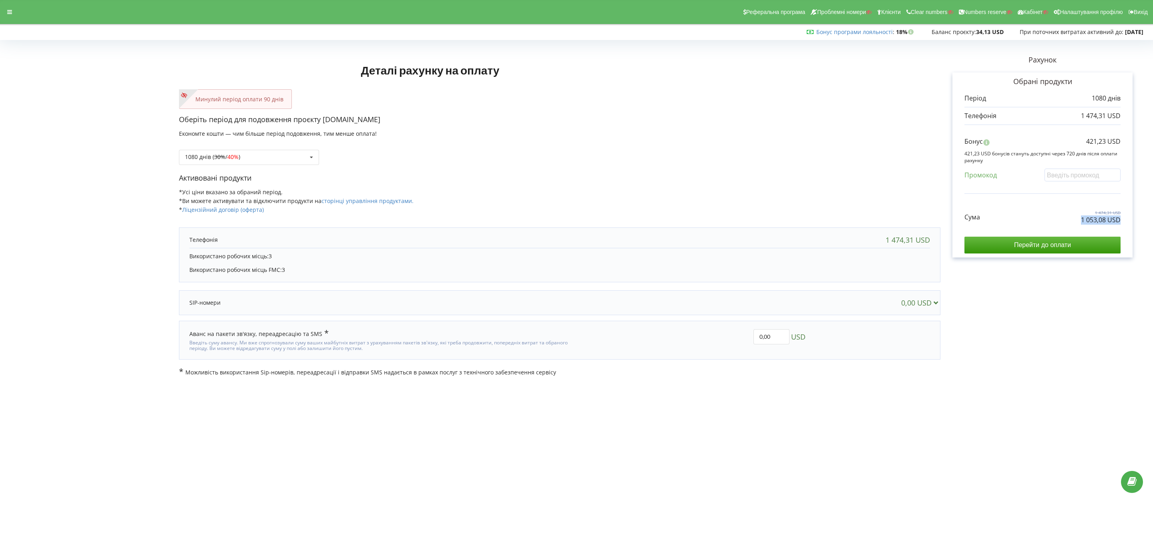
click at [1127, 223] on div "Обрані продукти Період 1080 днів 1 474,31 USD Бонус 421,23 USD" at bounding box center [1043, 164] width 180 height 185
copy p "1 053,08 USD"
click at [1133, 141] on div "Рахунок Обрані продукти Період 1080 днів 1 474,31 USD Бонус 421,23 USD Промокод" at bounding box center [1043, 210] width 204 height 334
copy p "421,23 USD"
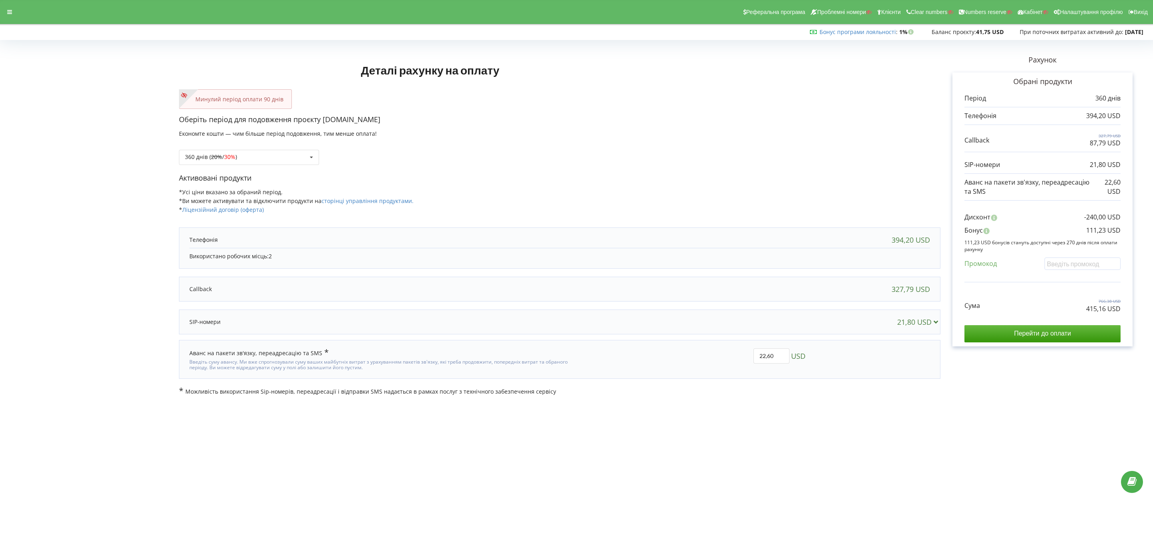
drag, startPoint x: 1069, startPoint y: 316, endPoint x: 1086, endPoint y: 311, distance: 17.2
click at [1121, 313] on div "Обрані продукти Період 360 днів 394,20 USD 327,79 USD 87,79 USD" at bounding box center [1043, 209] width 180 height 274
drag, startPoint x: 1085, startPoint y: 311, endPoint x: 1132, endPoint y: 314, distance: 46.9
click at [1132, 314] on div "Обрані продукти Період 360 днів 394,20 USD 327,79 USD 87,79 USD" at bounding box center [1043, 209] width 180 height 274
copy p "415,16 USD"
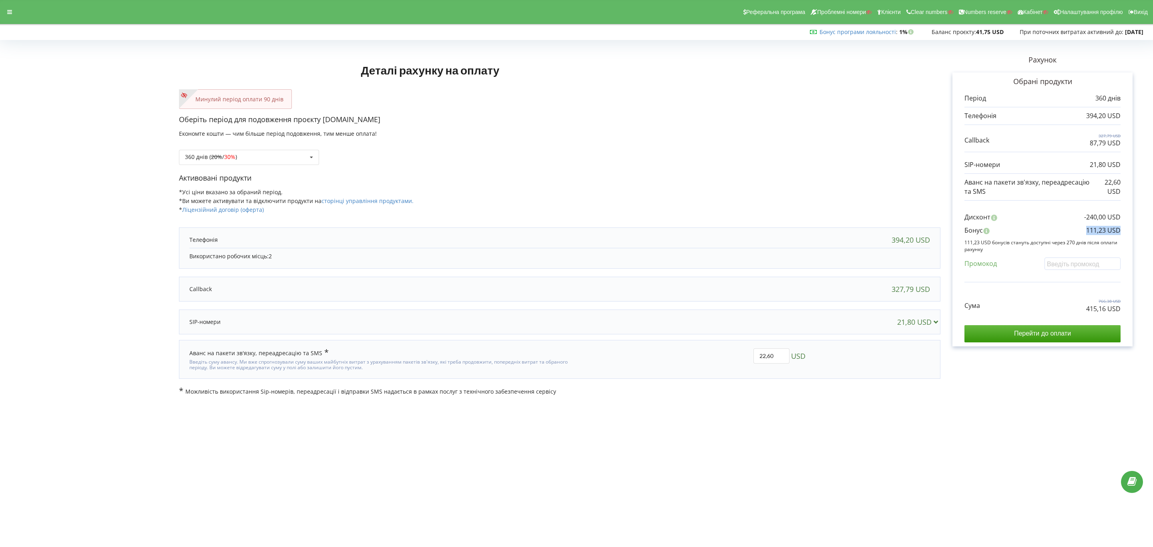
drag, startPoint x: 1085, startPoint y: 229, endPoint x: 1142, endPoint y: 237, distance: 57.5
click at [1142, 237] on div "Рахунок Обрані продукти Період 360 днів 394,20 USD 327,79 USD 87,79 USD 21,80 U…" at bounding box center [1043, 219] width 204 height 353
copy p "111,23 USD"
click at [286, 155] on div "360 днів ( 20% / 30% ) Поповнити баланс без подовження 20% / 30% 30% / 40%" at bounding box center [249, 157] width 140 height 15
click at [246, 243] on div "1080 днів ( 30% / 40% )" at bounding box center [248, 246] width 139 height 15
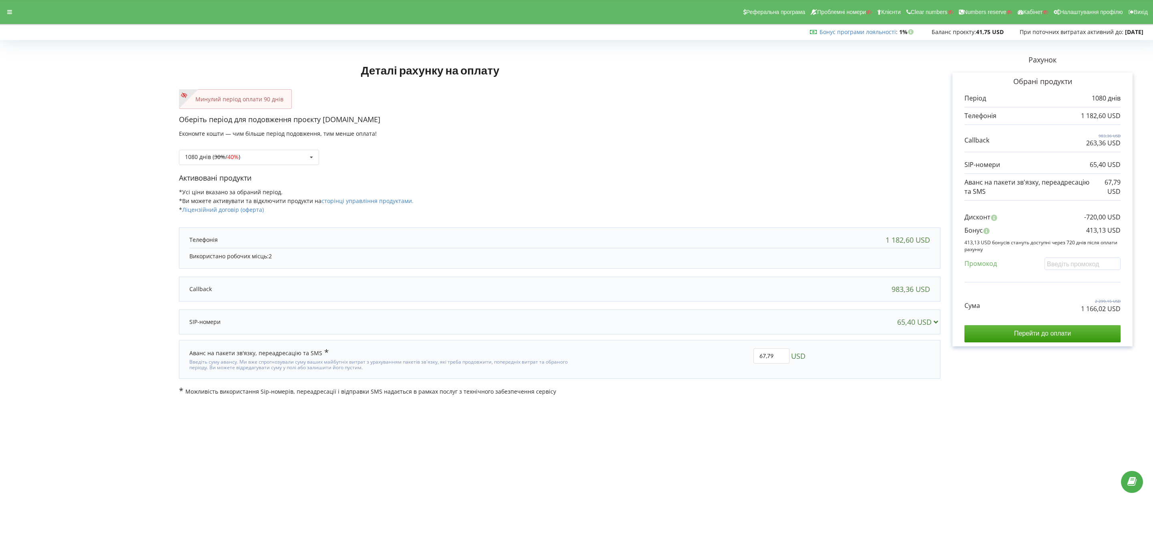
copy div
drag, startPoint x: 1118, startPoint y: 318, endPoint x: 1142, endPoint y: 318, distance: 24.0
click at [1142, 318] on div "Рахунок Обрані продукти Період 1080 днів 1 182,60 USD 983,36 USD 263,36 USD 65,…" at bounding box center [1043, 219] width 204 height 353
drag, startPoint x: 1071, startPoint y: 312, endPoint x: 1145, endPoint y: 312, distance: 73.7
click at [1145, 312] on div "Деталі рахунку на оплату Минулий період оплати 90 днів Оберіть період для подов…" at bounding box center [576, 219] width 1153 height 370
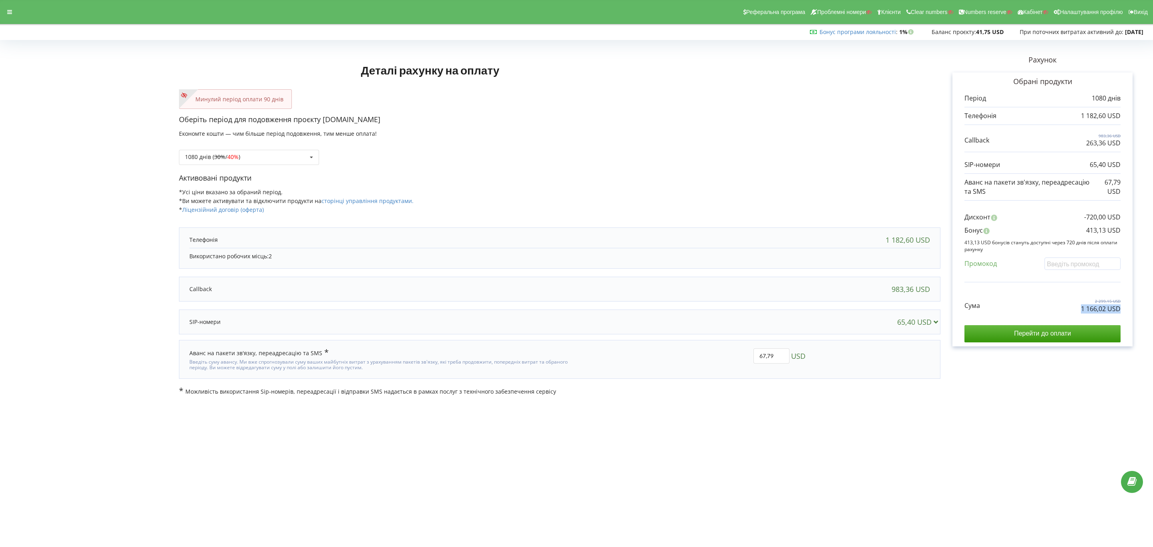
copy p "1 166,02 USD"
drag, startPoint x: 1078, startPoint y: 231, endPoint x: 1117, endPoint y: 293, distance: 73.8
click at [1153, 230] on html "Реферальна програма Проблемні номери Клієнти Clear numbers Numbers reserve Кабі…" at bounding box center [576, 273] width 1153 height 547
copy p "413,13 USD"
drag, startPoint x: 0, startPoint y: 0, endPoint x: 1164, endPoint y: 312, distance: 1205.1
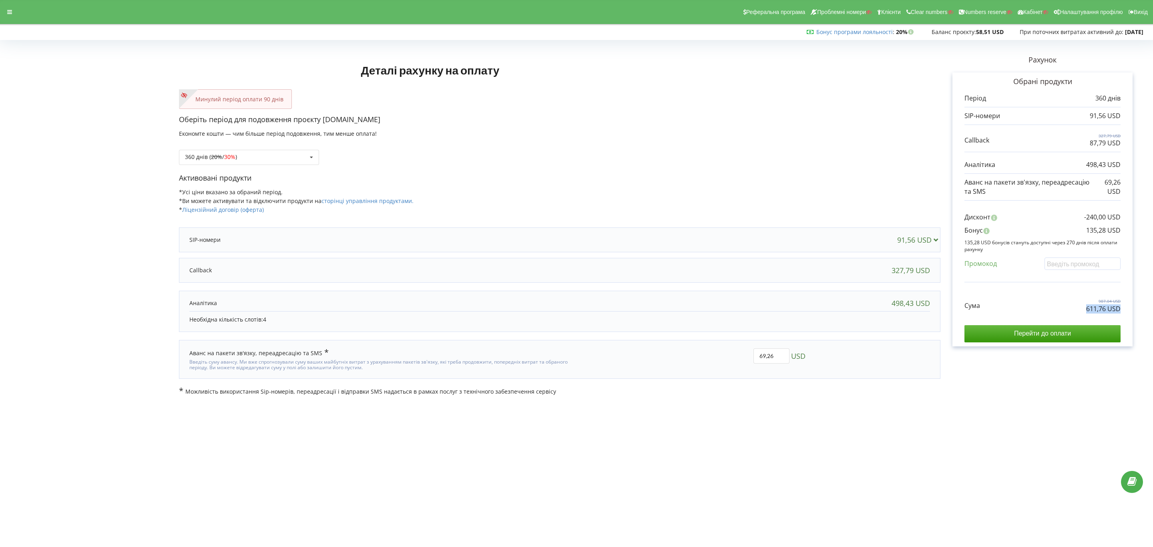
click at [1153, 312] on html "Реферальна програма Проблемні номери Клієнти Clear numbers Numbers reserve Кабі…" at bounding box center [576, 273] width 1153 height 547
copy p "611,76 USD"
drag, startPoint x: 1082, startPoint y: 230, endPoint x: 1160, endPoint y: 232, distance: 77.3
click at [1153, 232] on html "Реферальна програма Проблемні номери Клієнти Clear numbers Numbers reserve Кабі…" at bounding box center [576, 273] width 1153 height 547
copy p "135,28 USD"
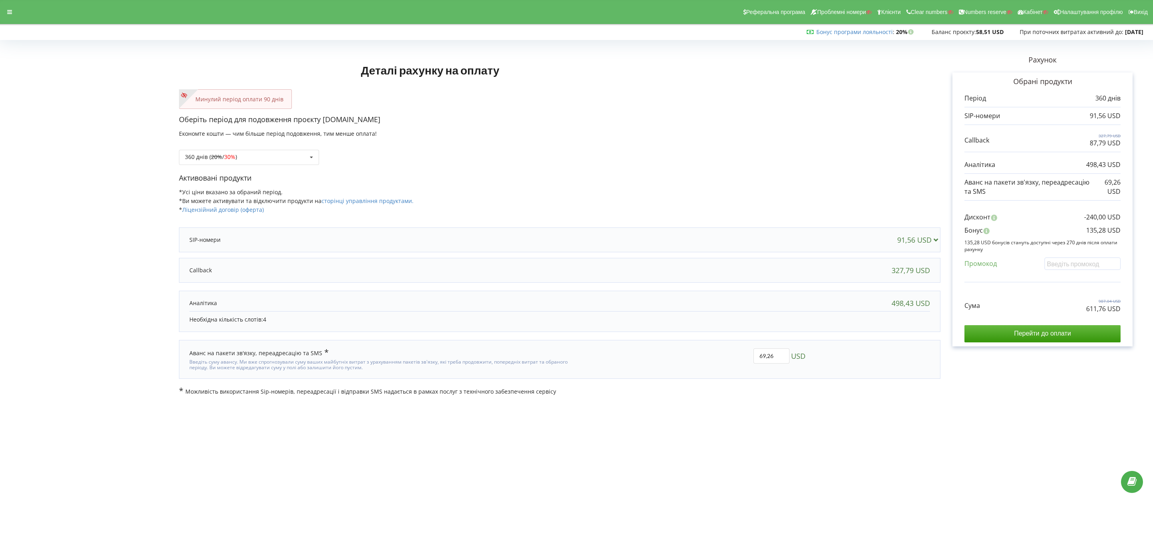
click at [238, 168] on div "Оберіть період для подовження проєкту [DOMAIN_NAME] Економте кошти — чим більше…" at bounding box center [560, 144] width 762 height 58
click at [250, 154] on div "360 днів ( 20% / 30% ) Поповнити баланс без подовження 20% / 30% 30% / 40%" at bounding box center [249, 157] width 140 height 15
click at [249, 244] on div "1080 днів ( 30% / 40% )" at bounding box center [248, 246] width 139 height 15
drag, startPoint x: 1074, startPoint y: 309, endPoint x: 1133, endPoint y: 309, distance: 58.9
click at [847, 309] on div "Рахунок Обрані продукти Період 1080 днів 274,68 USD 983,36 USD 263,36 USD 1 495…" at bounding box center [1043, 219] width 204 height 353
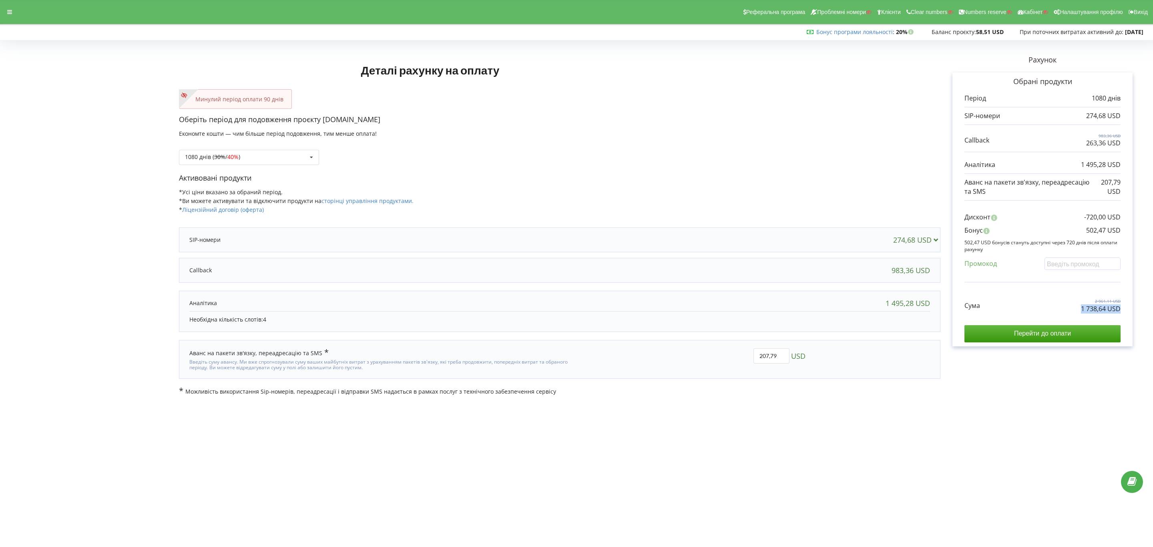
copy p "1 738,64 USD"
drag, startPoint x: 1069, startPoint y: 232, endPoint x: 1074, endPoint y: 229, distance: 5.2
click at [847, 230] on div "Бонус 502,47 USD" at bounding box center [1043, 232] width 156 height 13
drag, startPoint x: 1076, startPoint y: 227, endPoint x: 1127, endPoint y: 227, distance: 50.4
click at [847, 227] on div "Обрані продукти Період 1080 днів 274,68 USD 983,36 USD 263,36 USD" at bounding box center [1043, 209] width 180 height 274
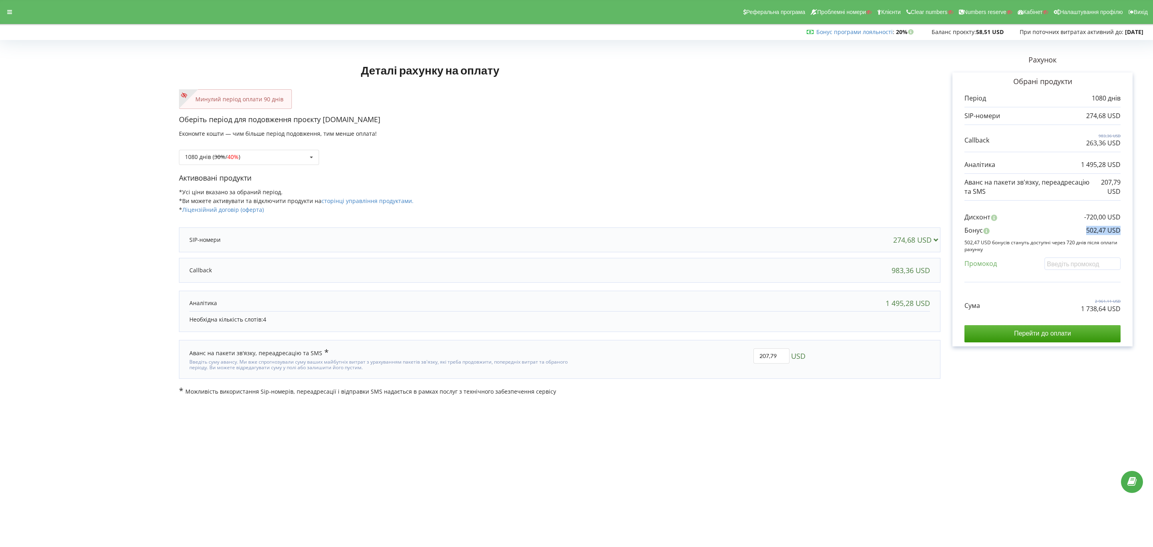
copy p "502,47 USD"
click at [257, 161] on div "360 днів ( 20% / 30% ) Поповнити баланс без подовження 20%" at bounding box center [249, 157] width 140 height 15
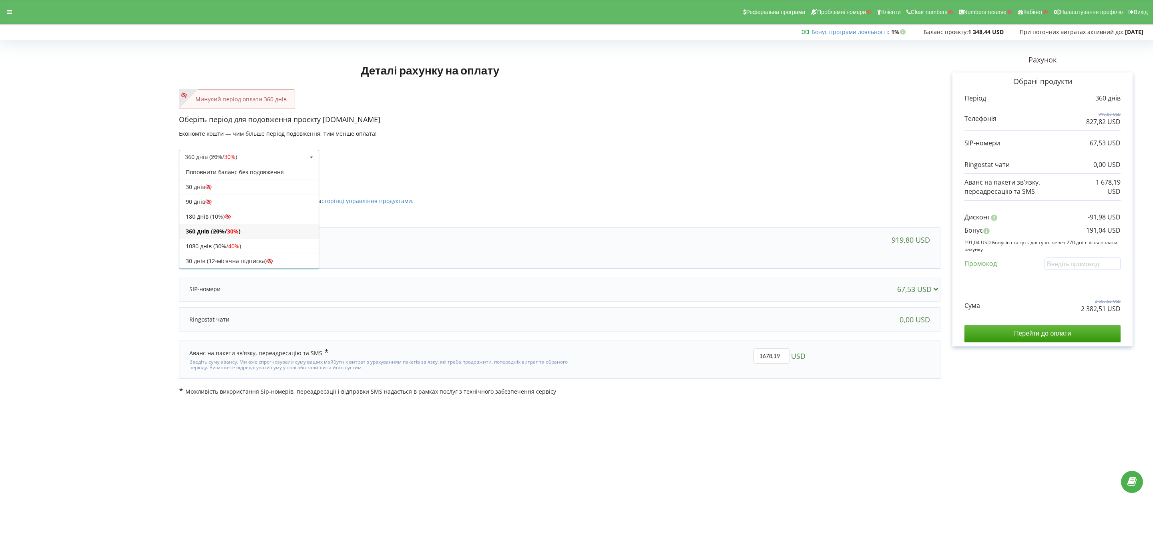
click at [569, 141] on div "360 днів ( 20% / 30% ) Поповнити баланс без подовження 20% / 30% 30% / 40%" at bounding box center [560, 151] width 762 height 27
drag, startPoint x: 778, startPoint y: 358, endPoint x: 732, endPoint y: 357, distance: 46.9
click at [732, 357] on div "1678,19 USD" at bounding box center [693, 360] width 235 height 34
type input "1008"
click at [772, 405] on body "Реферальна програма Проблемні номери Клієнти Clear numbers Numbers reserve Кабі…" at bounding box center [576, 273] width 1153 height 547
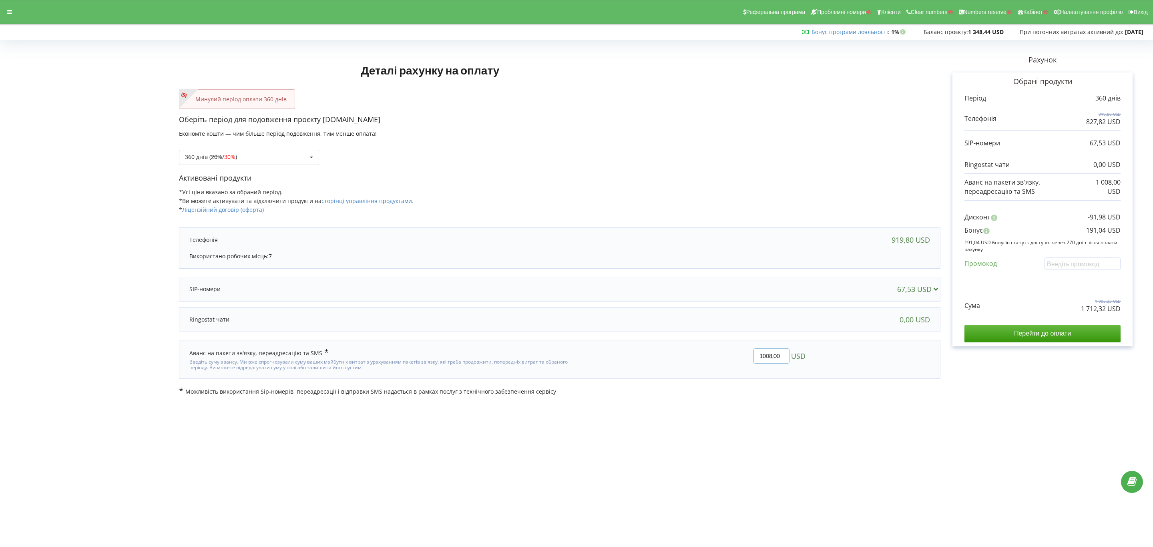
drag, startPoint x: 760, startPoint y: 358, endPoint x: 767, endPoint y: 355, distance: 7.9
click at [767, 355] on input "1008,00" at bounding box center [772, 355] width 36 height 15
click at [772, 355] on input "1014,00" at bounding box center [772, 355] width 36 height 15
type input "1014,30"
click at [823, 405] on body "Реферальна програма Проблемні номери Клієнти Clear numbers Numbers reserve Кабі…" at bounding box center [576, 273] width 1153 height 547
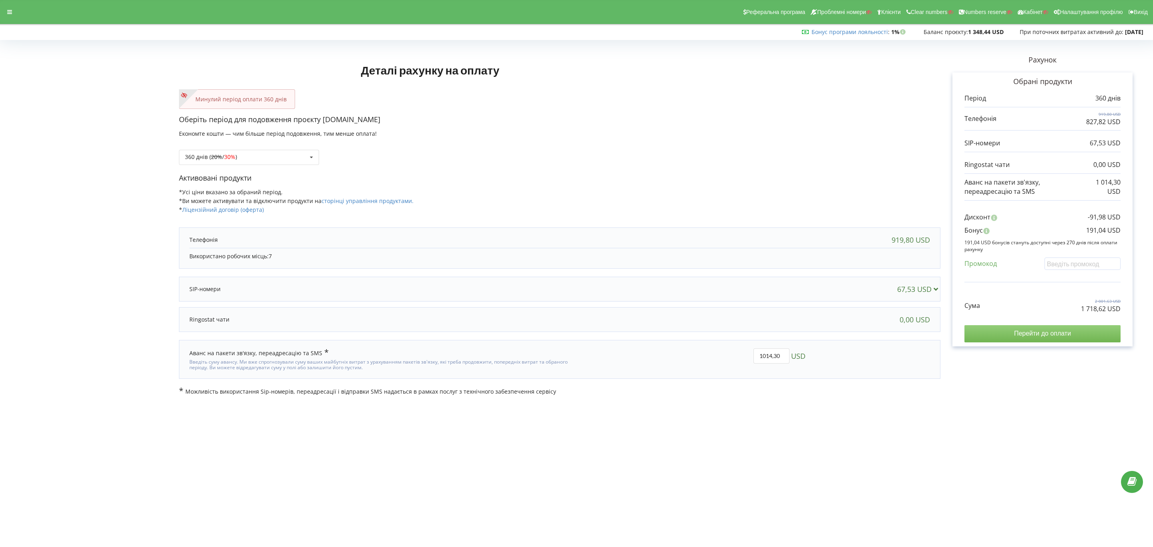
click at [847, 338] on input "Перейти до оплати" at bounding box center [1043, 333] width 156 height 17
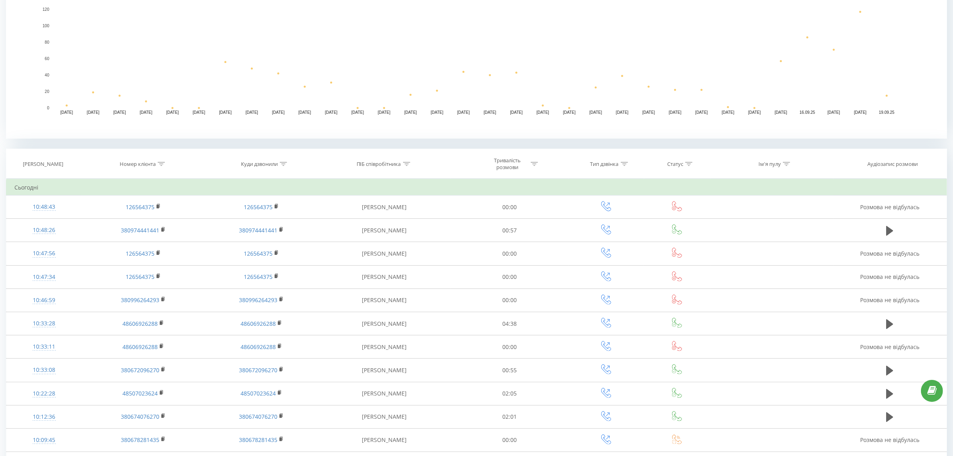
scroll to position [200, 0]
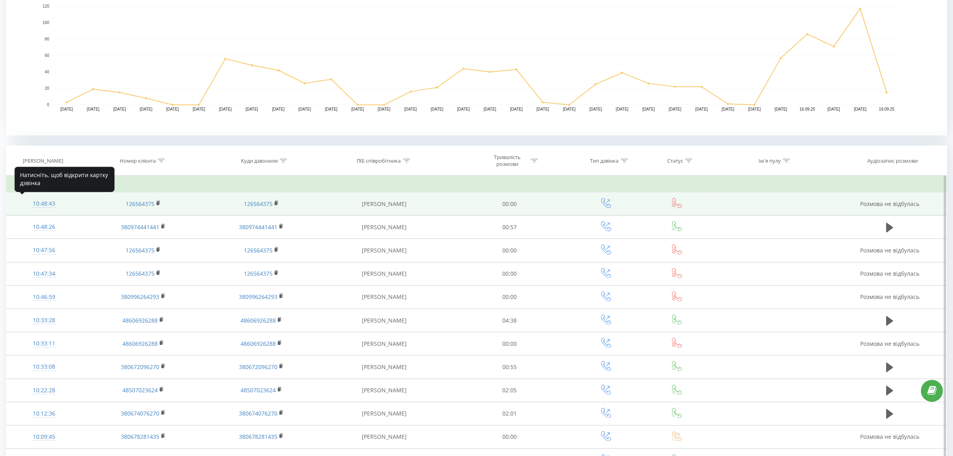
click at [42, 203] on div "10:48:43" at bounding box center [43, 204] width 59 height 16
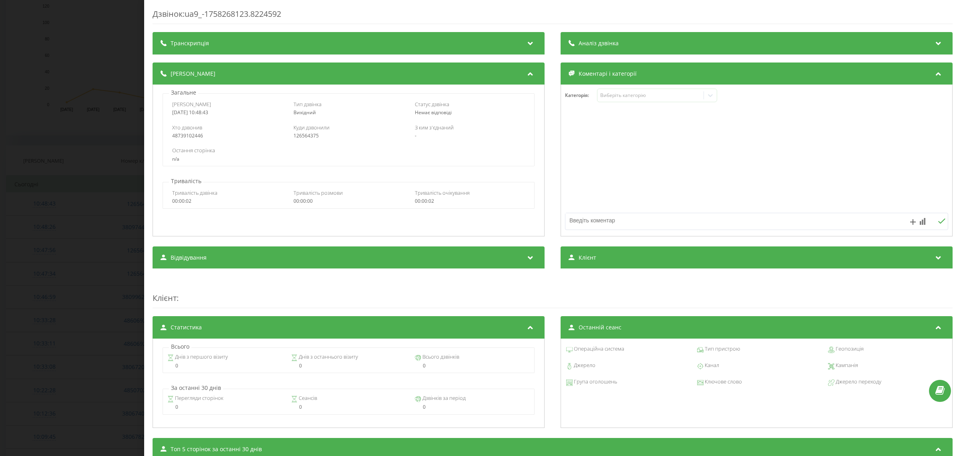
click at [111, 249] on div "Дзвінок : ua9_-1758268123.8224592 Транскрипція Для AI-аналізу майбутніх дзвінкі…" at bounding box center [480, 228] width 961 height 456
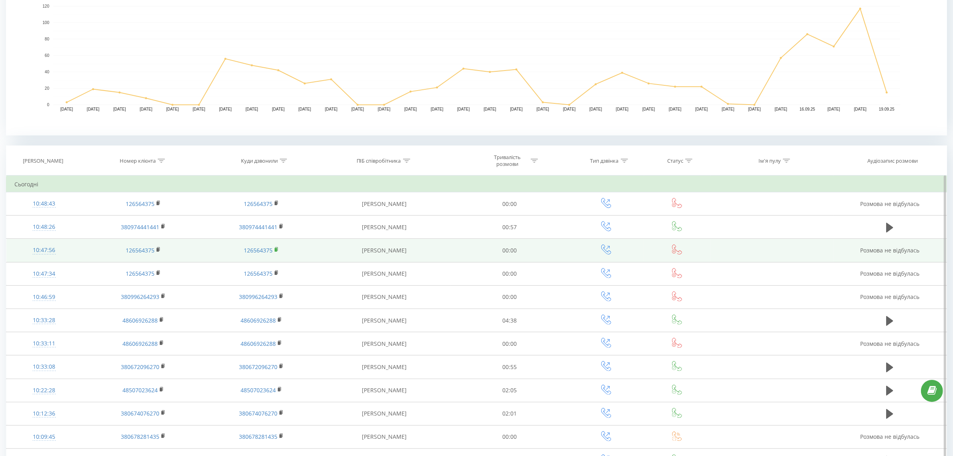
click at [276, 249] on rect at bounding box center [276, 250] width 2 height 4
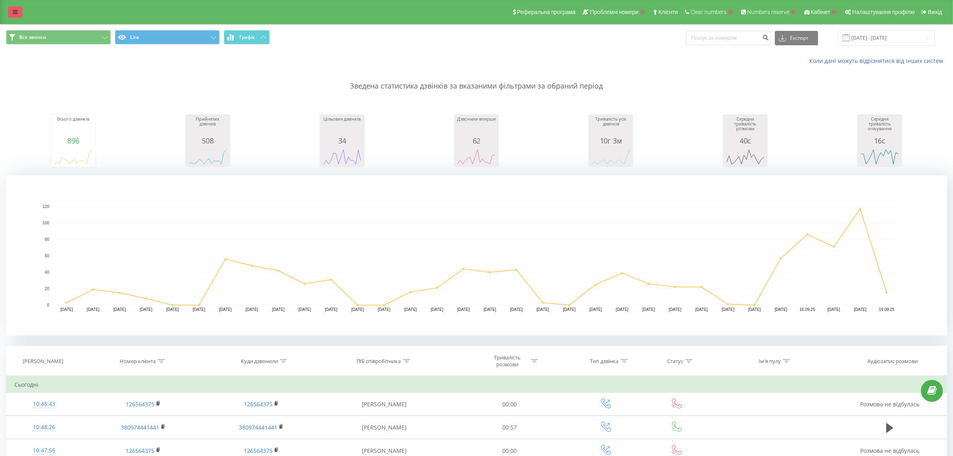
click at [13, 11] on icon at bounding box center [15, 12] width 5 height 6
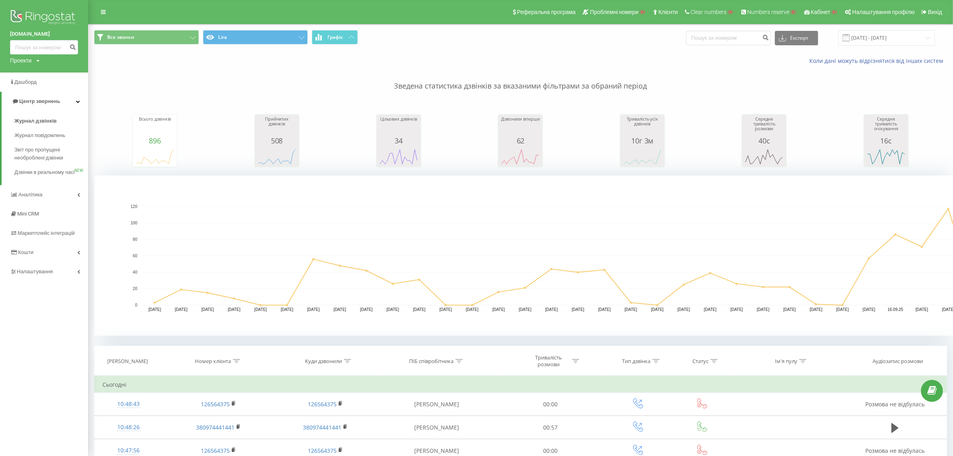
click at [30, 63] on div "Проекти" at bounding box center [21, 60] width 22 height 8
click at [33, 74] on input "text" at bounding box center [32, 73] width 40 height 12
type input "shoc"
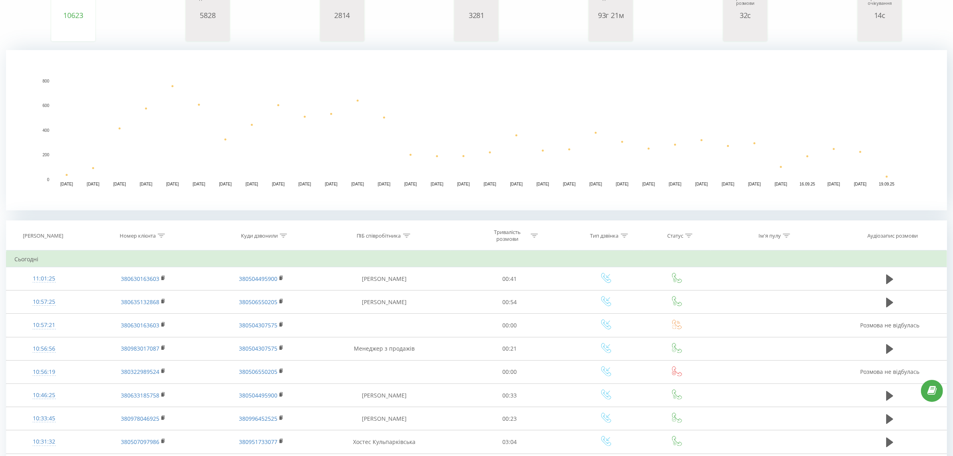
scroll to position [150, 0]
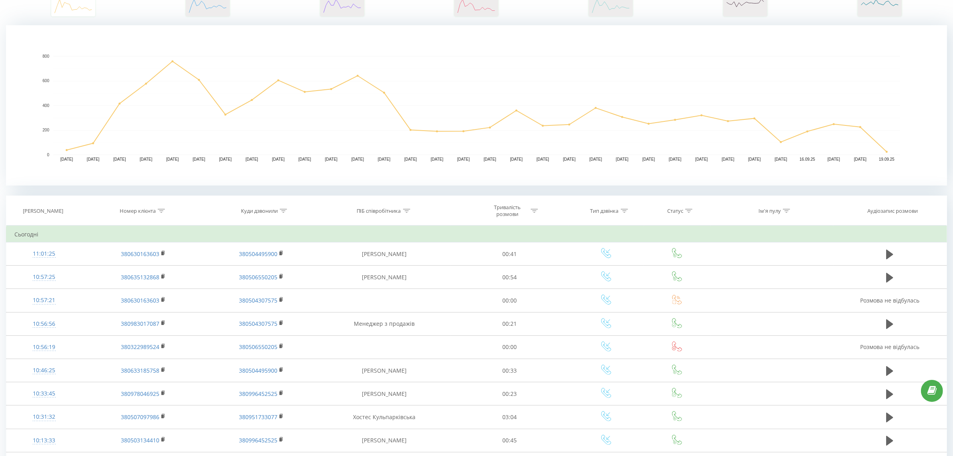
click at [159, 209] on icon at bounding box center [161, 211] width 7 height 4
click at [129, 272] on input "text" at bounding box center [143, 268] width 70 height 14
paste input "380986176619"
click at [158, 281] on span "OK" at bounding box center [160, 283] width 22 height 12
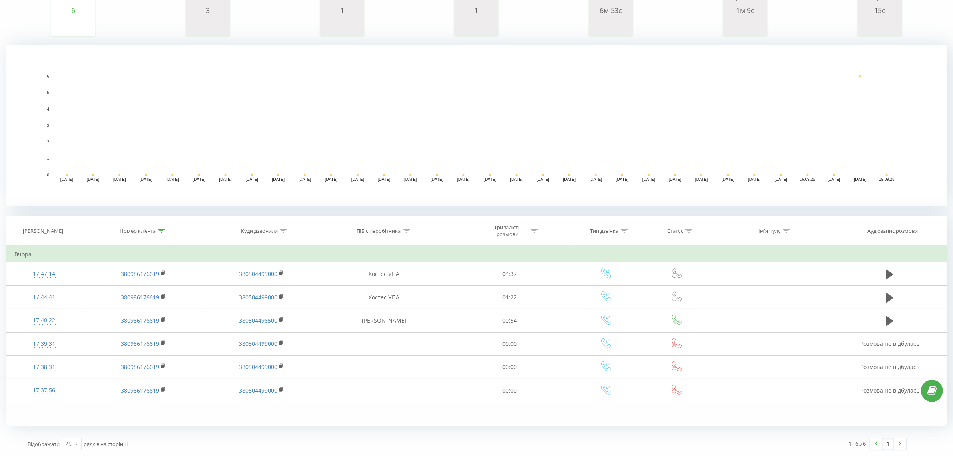
scroll to position [130, 0]
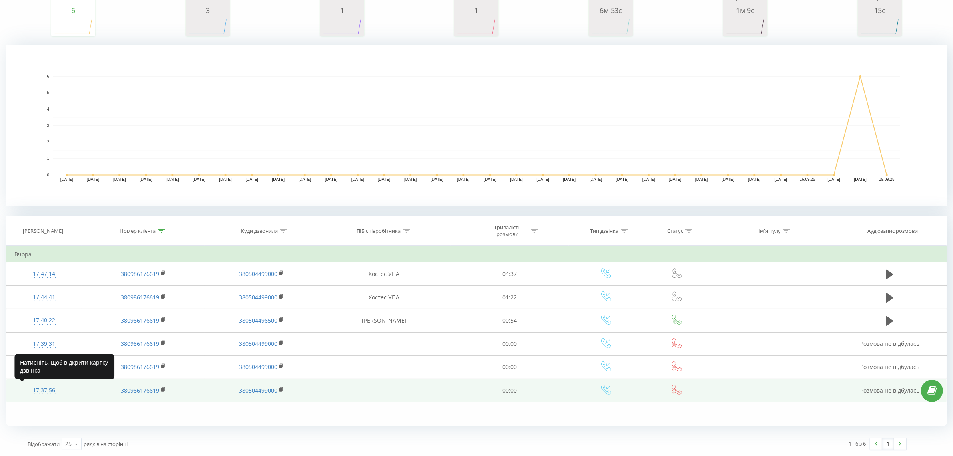
click at [36, 387] on div "17:37:56" at bounding box center [43, 390] width 59 height 16
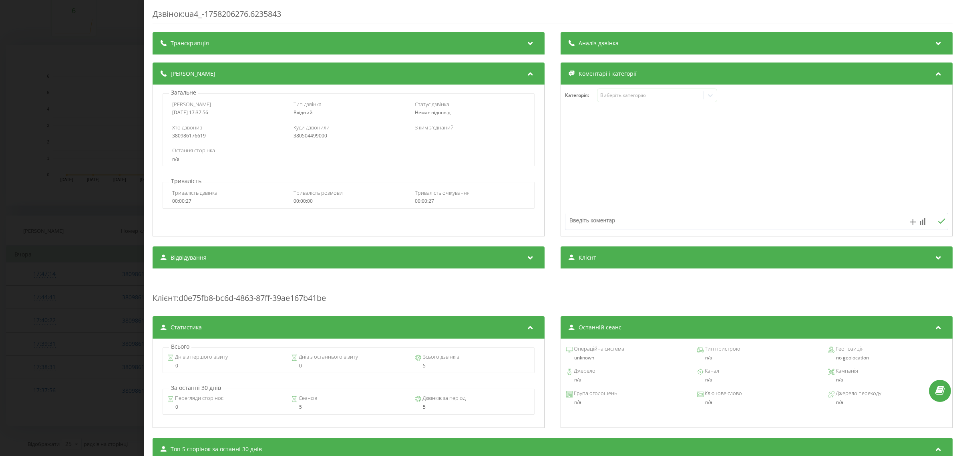
click at [84, 409] on div "Дзвінок : ua4_-1758206276.6235843 Транскрипція Для AI-аналізу майбутніх дзвінкі…" at bounding box center [480, 228] width 961 height 456
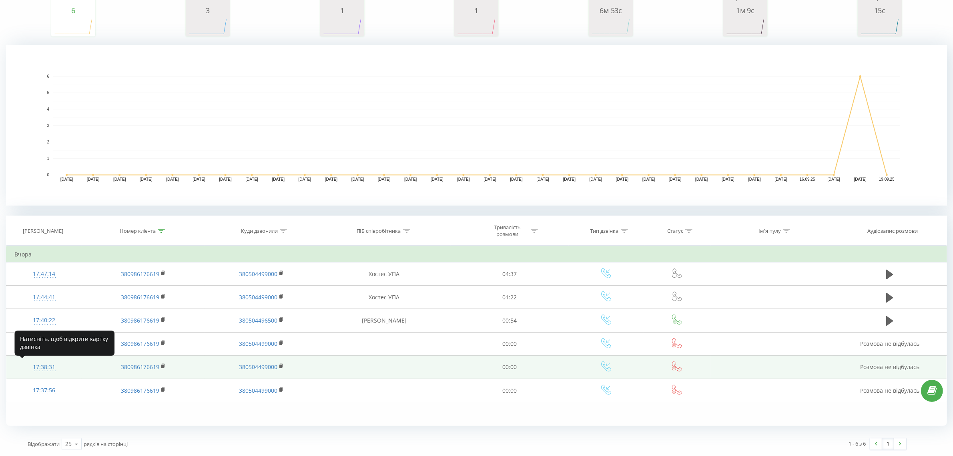
click at [43, 367] on div "17:38:31" at bounding box center [43, 367] width 59 height 16
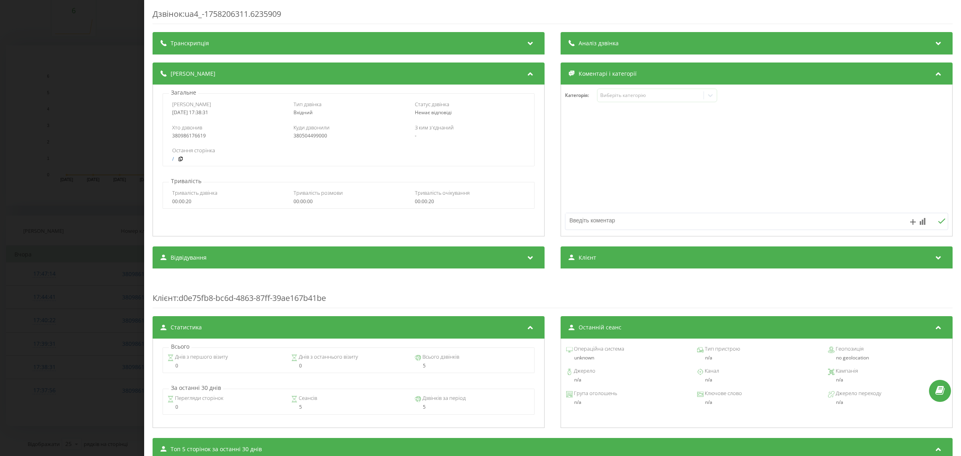
click at [66, 418] on div "Дзвінок : ua4_-1758206311.6235909 Транскрипція Для AI-аналізу майбутніх дзвінкі…" at bounding box center [480, 228] width 961 height 456
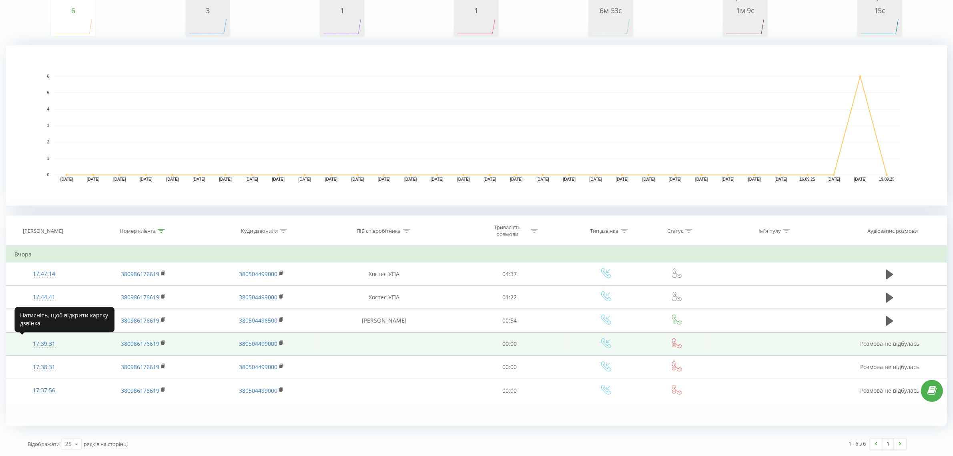
click at [39, 344] on div "17:39:31" at bounding box center [43, 344] width 59 height 16
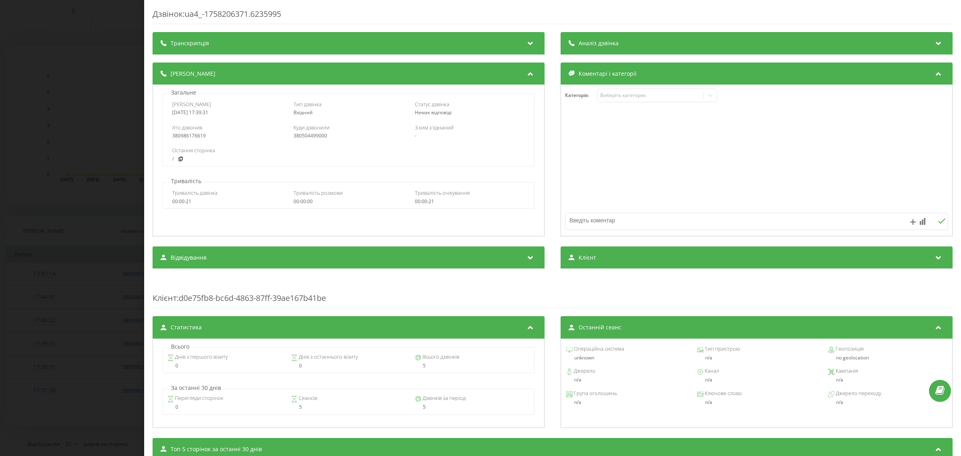
click at [85, 418] on div "Дзвінок : ua4_-1758206371.6235995 Транскрипція Для AI-аналізу майбутніх дзвінкі…" at bounding box center [480, 228] width 961 height 456
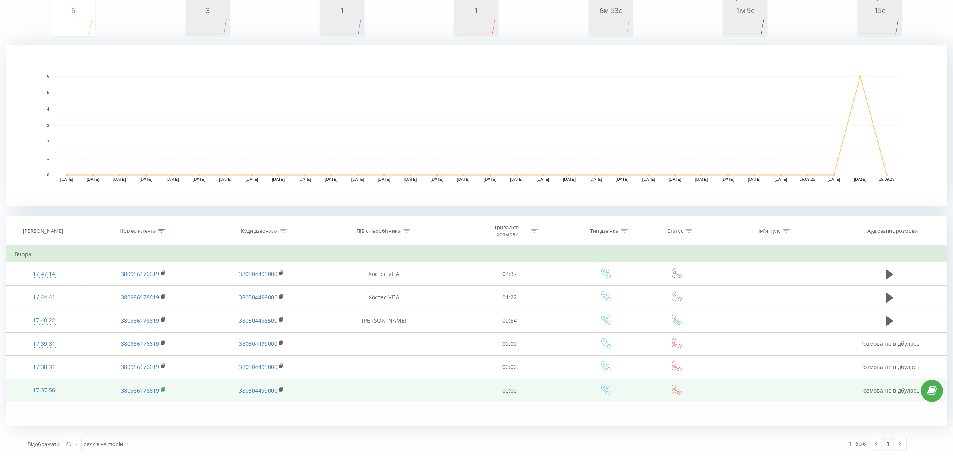
click at [164, 392] on icon at bounding box center [163, 390] width 4 height 6
click at [281, 389] on rect at bounding box center [280, 390] width 2 height 4
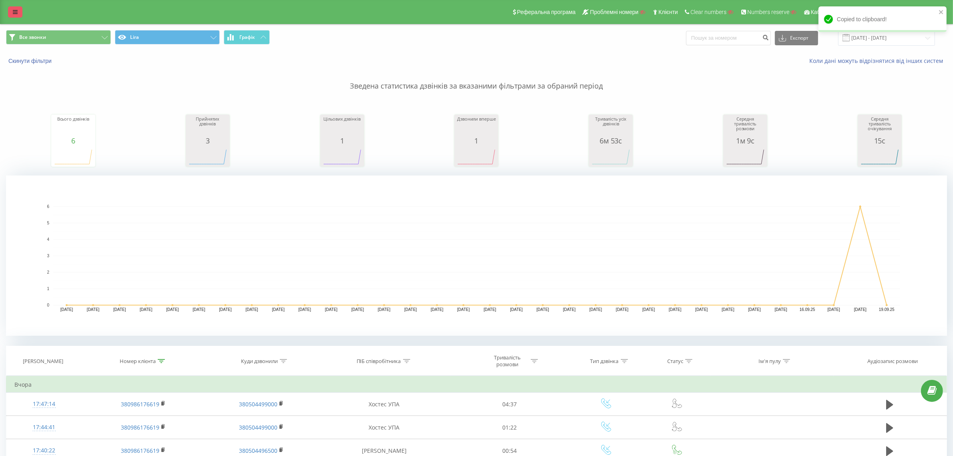
click at [16, 12] on icon at bounding box center [15, 12] width 5 height 6
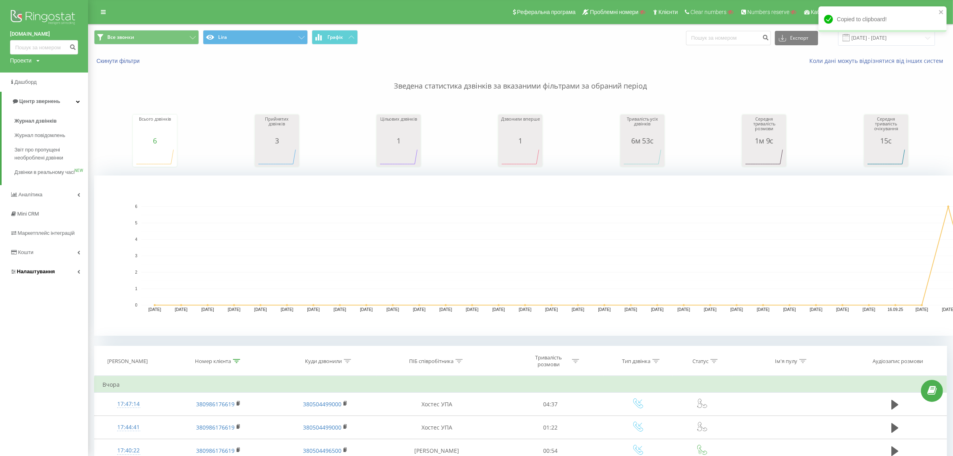
click at [40, 274] on span "Налаштування" at bounding box center [36, 271] width 38 height 6
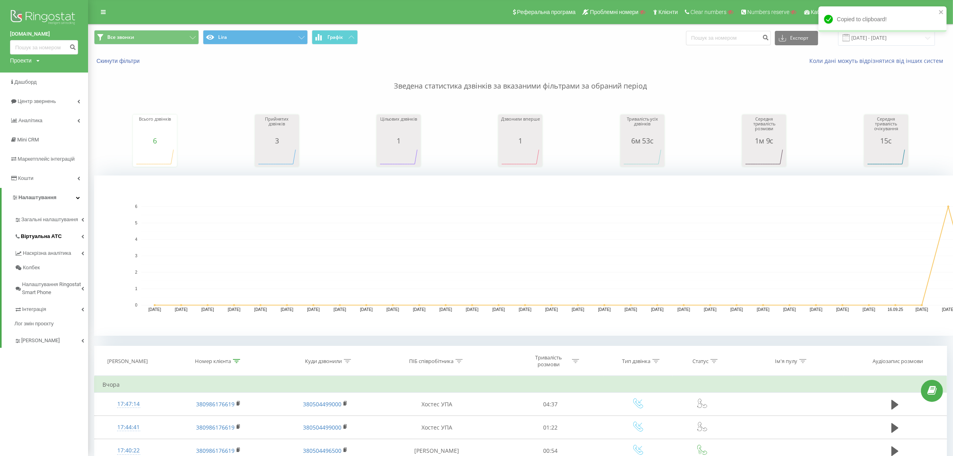
click at [45, 240] on span "Віртуальна АТС" at bounding box center [41, 236] width 41 height 8
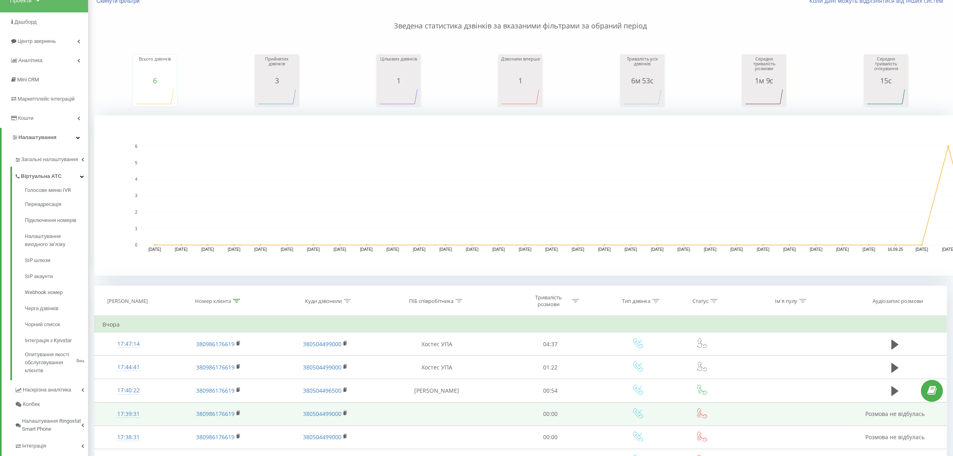
scroll to position [130, 0]
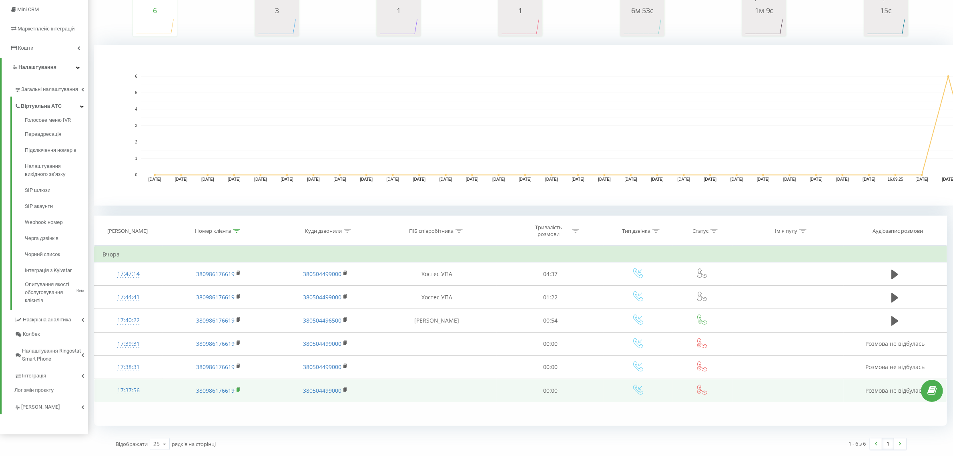
click at [239, 391] on icon at bounding box center [239, 390] width 4 height 6
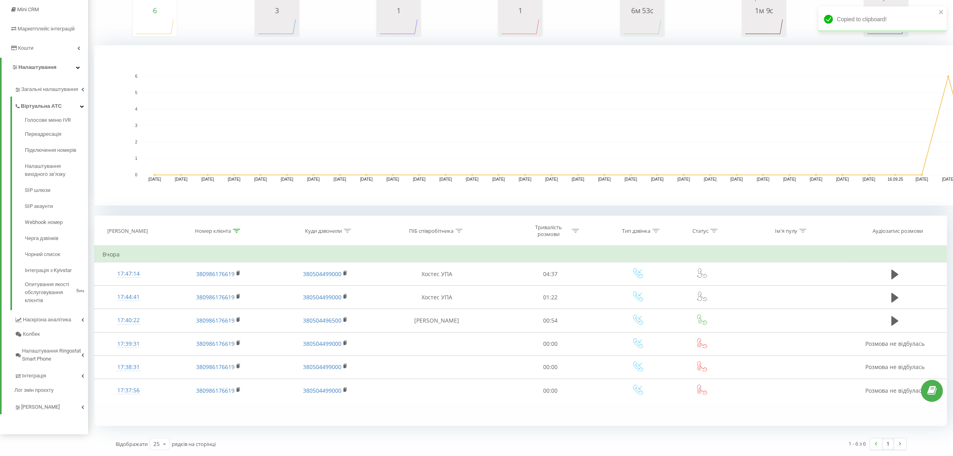
drag, startPoint x: 237, startPoint y: 231, endPoint x: 234, endPoint y: 274, distance: 43.8
click at [237, 231] on icon at bounding box center [236, 231] width 7 height 4
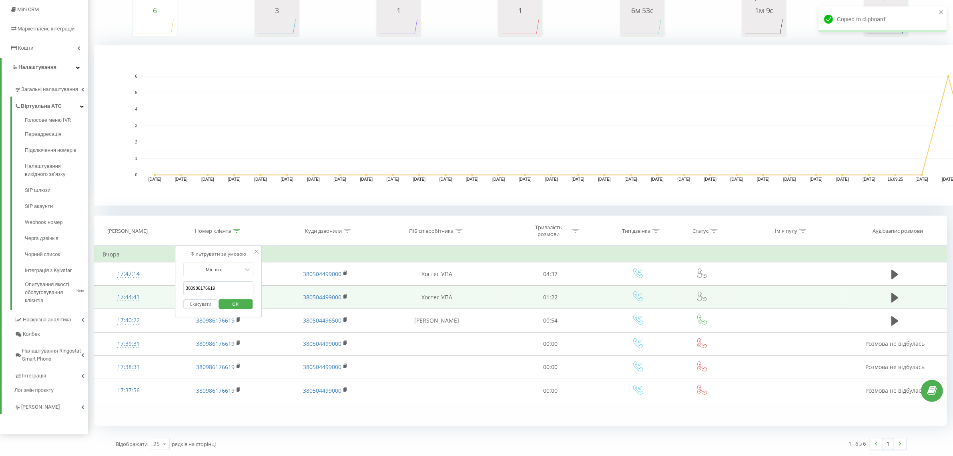
drag, startPoint x: 225, startPoint y: 290, endPoint x: 156, endPoint y: 289, distance: 68.5
click at [156, 289] on table "Фільтрувати за умовою Містить 380986176619 Скасувати OK Фільтрувати за умовою М…" at bounding box center [520, 323] width 853 height 157
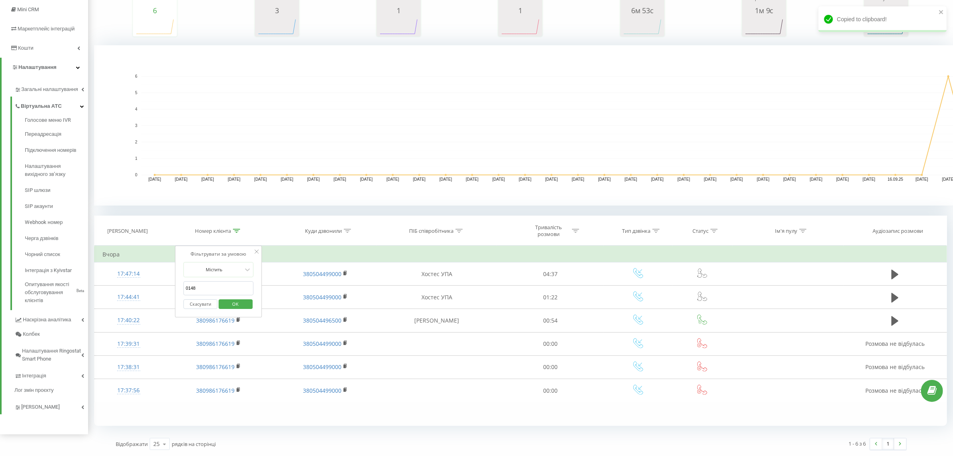
type input "0148"
click at [238, 303] on span "OK" at bounding box center [235, 303] width 22 height 12
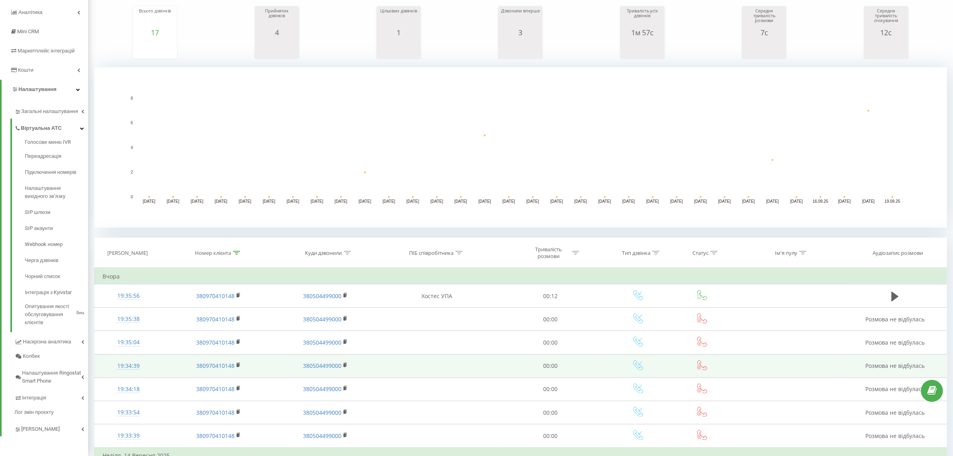
scroll to position [258, 0]
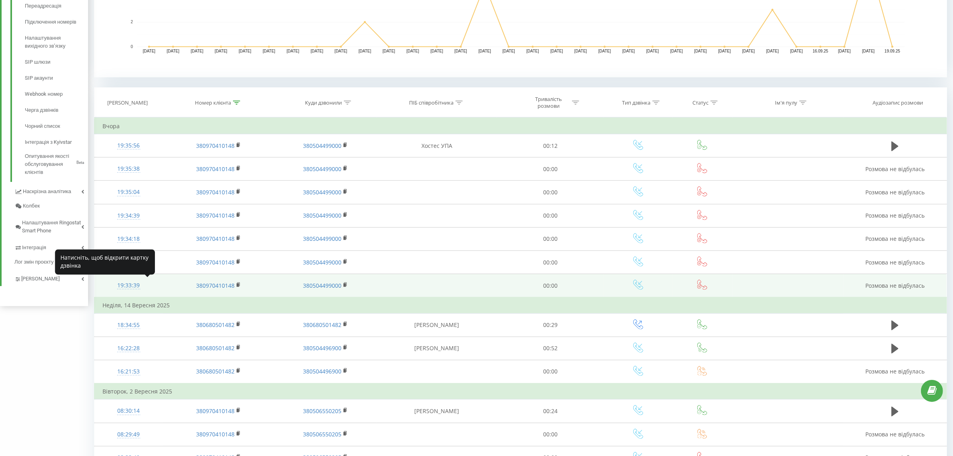
click at [125, 283] on div "19:33:39" at bounding box center [128, 285] width 52 height 16
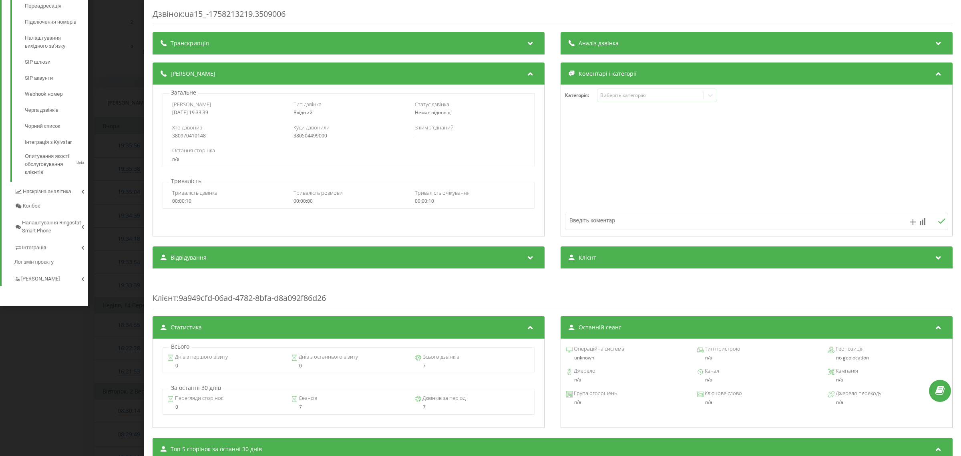
click at [139, 284] on div "Дзвінок : ua15_-1758213219.3509006 Транскрипція Для AI-аналізу майбутніх дзвінк…" at bounding box center [480, 228] width 961 height 456
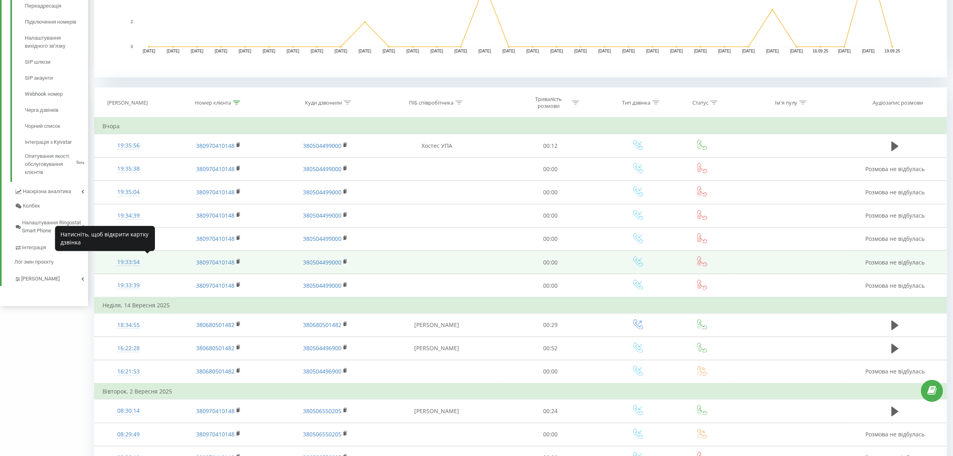
click at [131, 261] on div "19:33:54" at bounding box center [128, 262] width 52 height 16
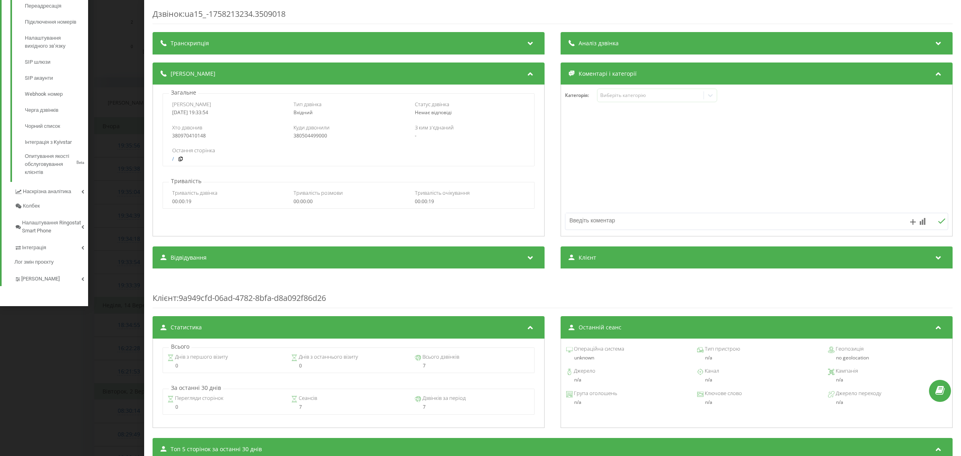
click at [104, 272] on div "Дзвінок : ua15_-1758213234.3509018 Транскрипція Для AI-аналізу майбутніх дзвінк…" at bounding box center [480, 228] width 961 height 456
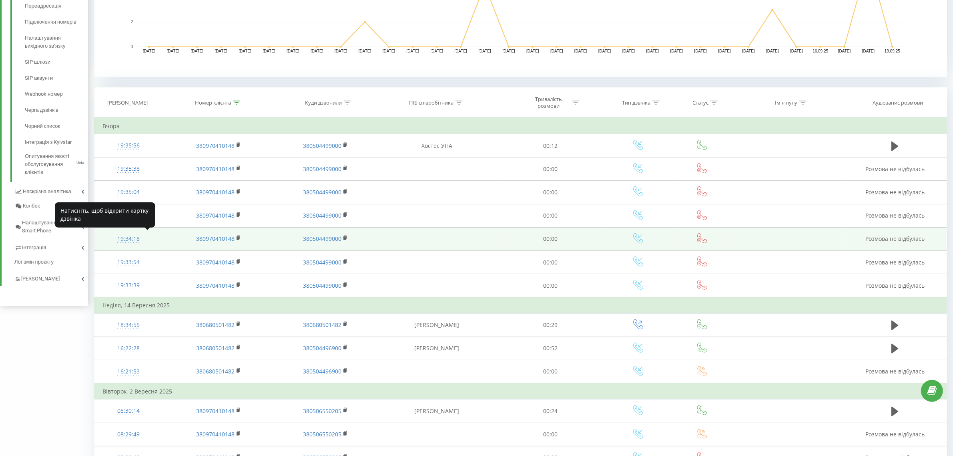
click at [123, 239] on div "19:34:18" at bounding box center [128, 239] width 52 height 16
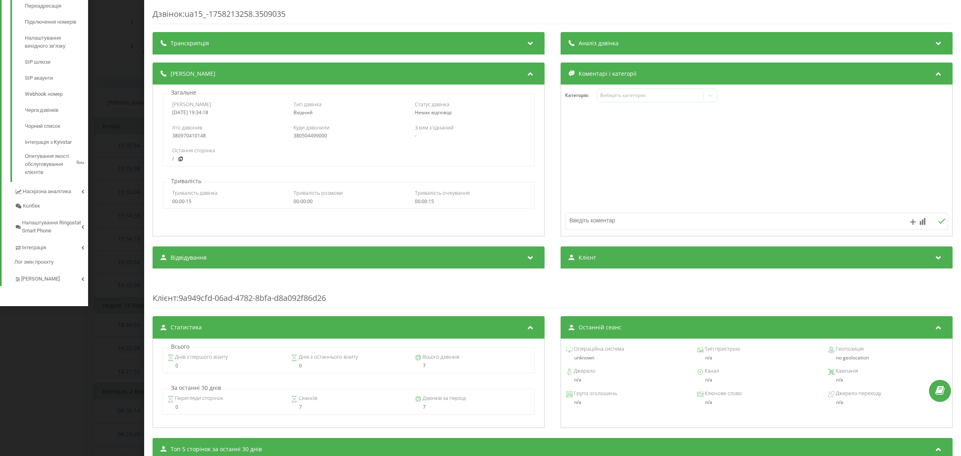
click at [103, 307] on div "Дзвінок : ua15_-1758213258.3509035 Транскрипція Для AI-аналізу майбутніх дзвінк…" at bounding box center [480, 228] width 961 height 456
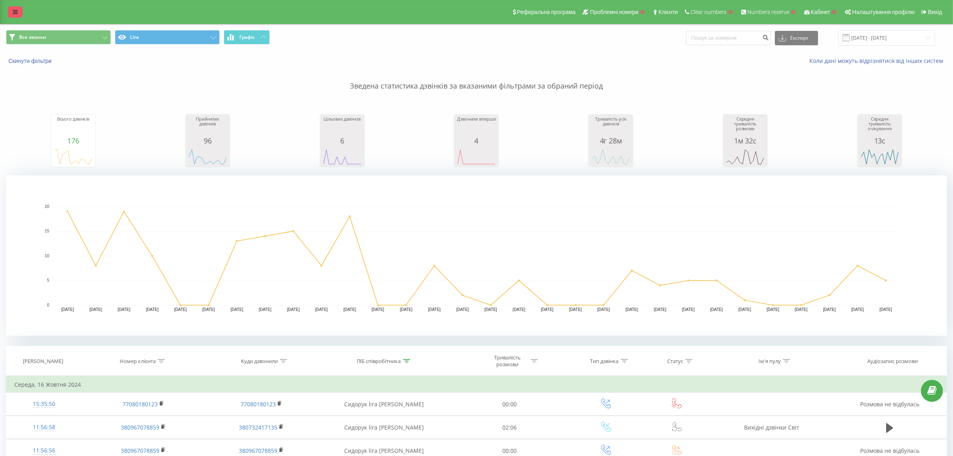
click at [18, 7] on link at bounding box center [15, 11] width 14 height 11
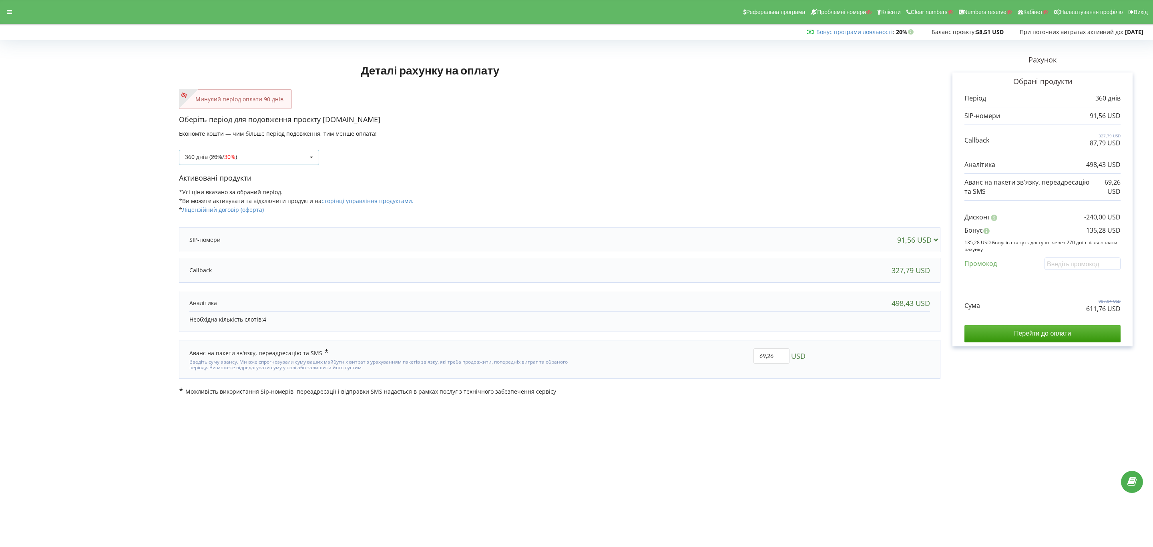
click at [227, 159] on span "30%" at bounding box center [229, 157] width 11 height 8
click at [229, 213] on div "180 днів (10%)" at bounding box center [248, 216] width 139 height 15
drag, startPoint x: 1075, startPoint y: 310, endPoint x: 1142, endPoint y: 310, distance: 66.1
click at [1142, 310] on div "Рахунок Обрані продукти Період 180 днів 45,78 USD 163,89 USD 43,89 USD 249,21 U…" at bounding box center [1043, 219] width 204 height 353
copy p "346,87 USD"
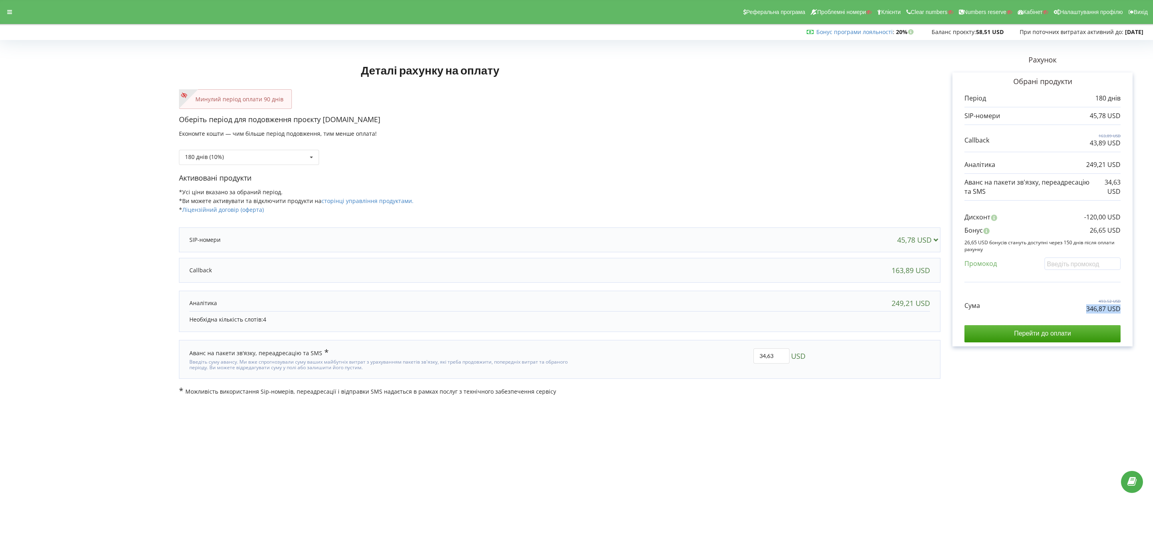
drag, startPoint x: 1083, startPoint y: 240, endPoint x: 1140, endPoint y: 237, distance: 56.6
click at [1140, 237] on div "Рахунок Обрані продукти Період 180 днів 45,78 USD 163,89 USD 43,89 USD 249,21 U…" at bounding box center [1043, 219] width 204 height 353
click at [1083, 232] on div "Бонус 26,65 USD" at bounding box center [1043, 232] width 156 height 13
drag, startPoint x: 1079, startPoint y: 228, endPoint x: 1148, endPoint y: 231, distance: 68.9
click at [1148, 231] on div "Деталі рахунку на оплату Минулий період оплати 90 днів Оберіть період для подов…" at bounding box center [576, 219] width 1153 height 370
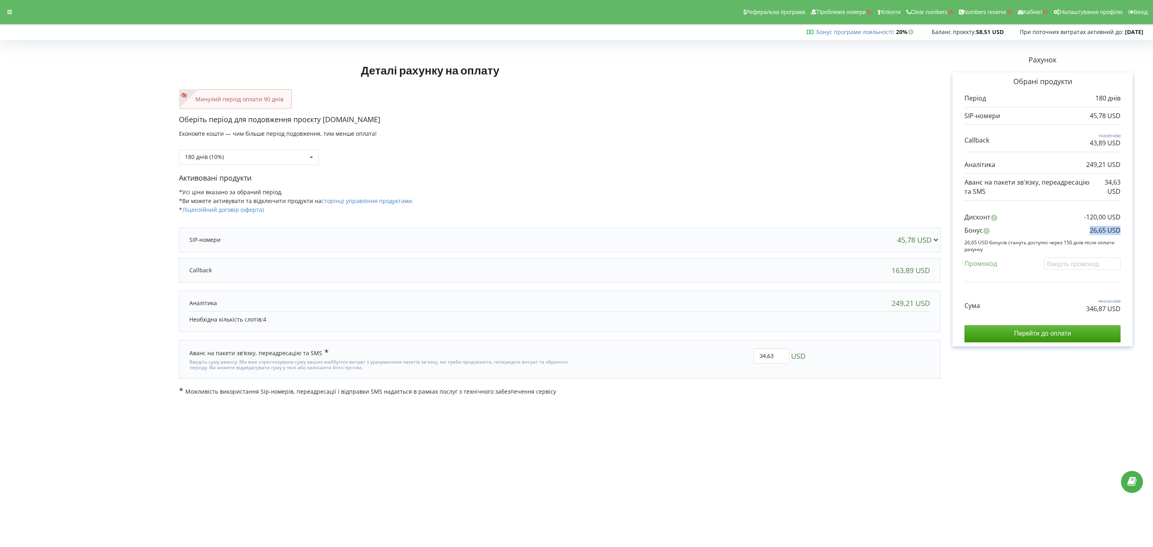
copy p "26,65 USD"
